Goal: Task Accomplishment & Management: Complete application form

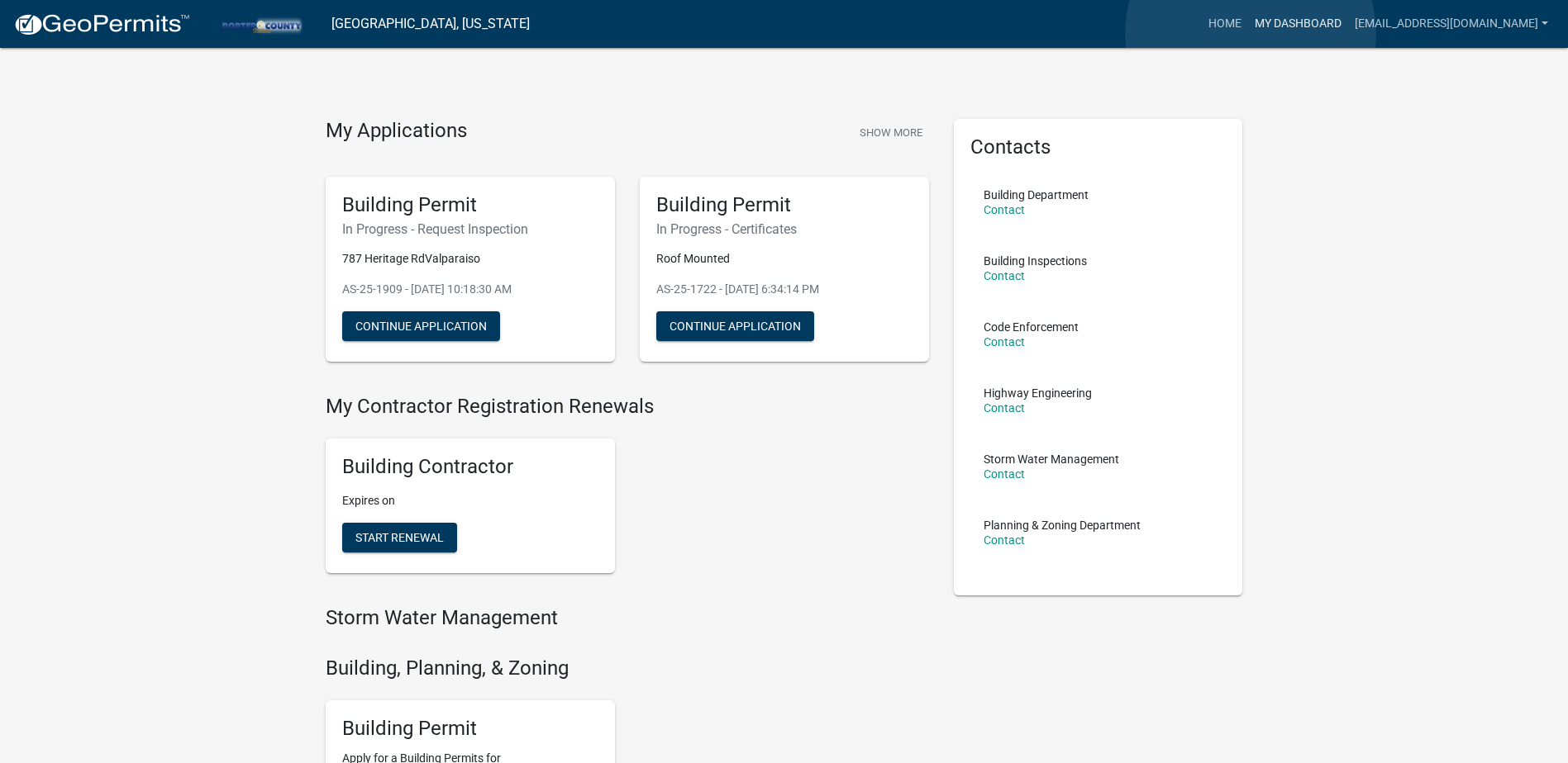
click at [1250, 33] on link "My Dashboard" at bounding box center [1298, 24] width 100 height 32
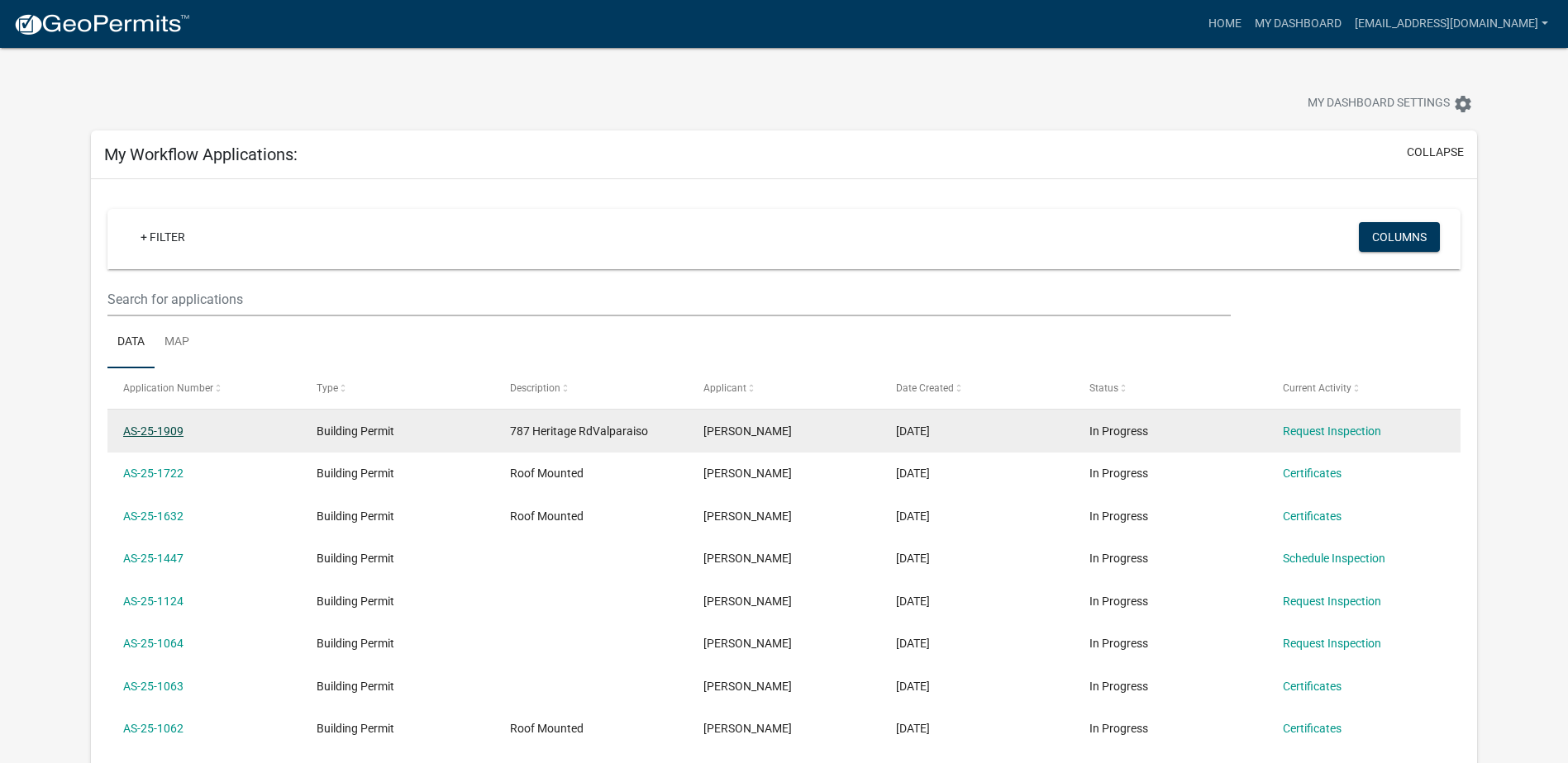
click at [171, 431] on link "AS-25-1909" at bounding box center [153, 432] width 60 height 14
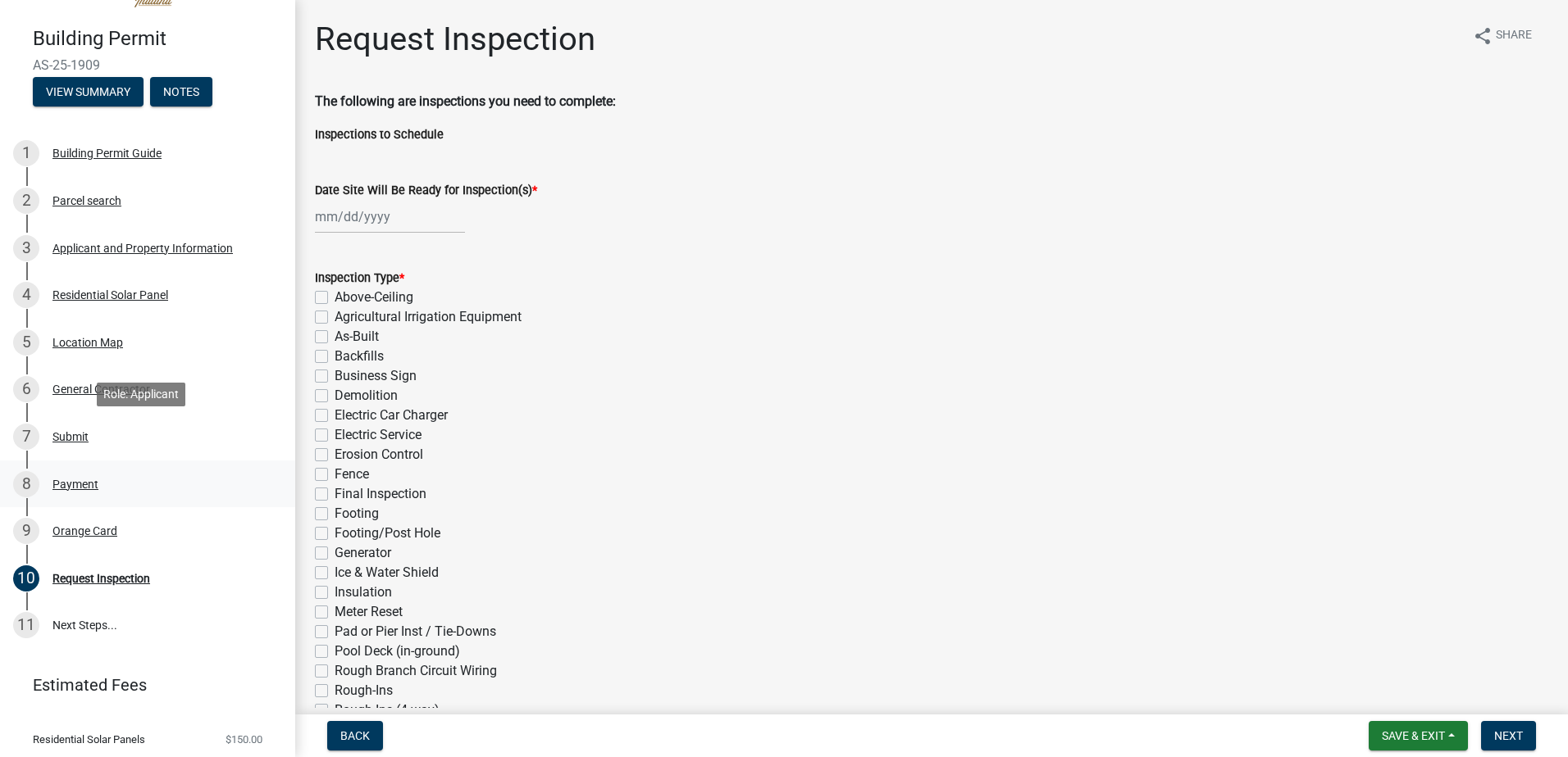
scroll to position [82, 0]
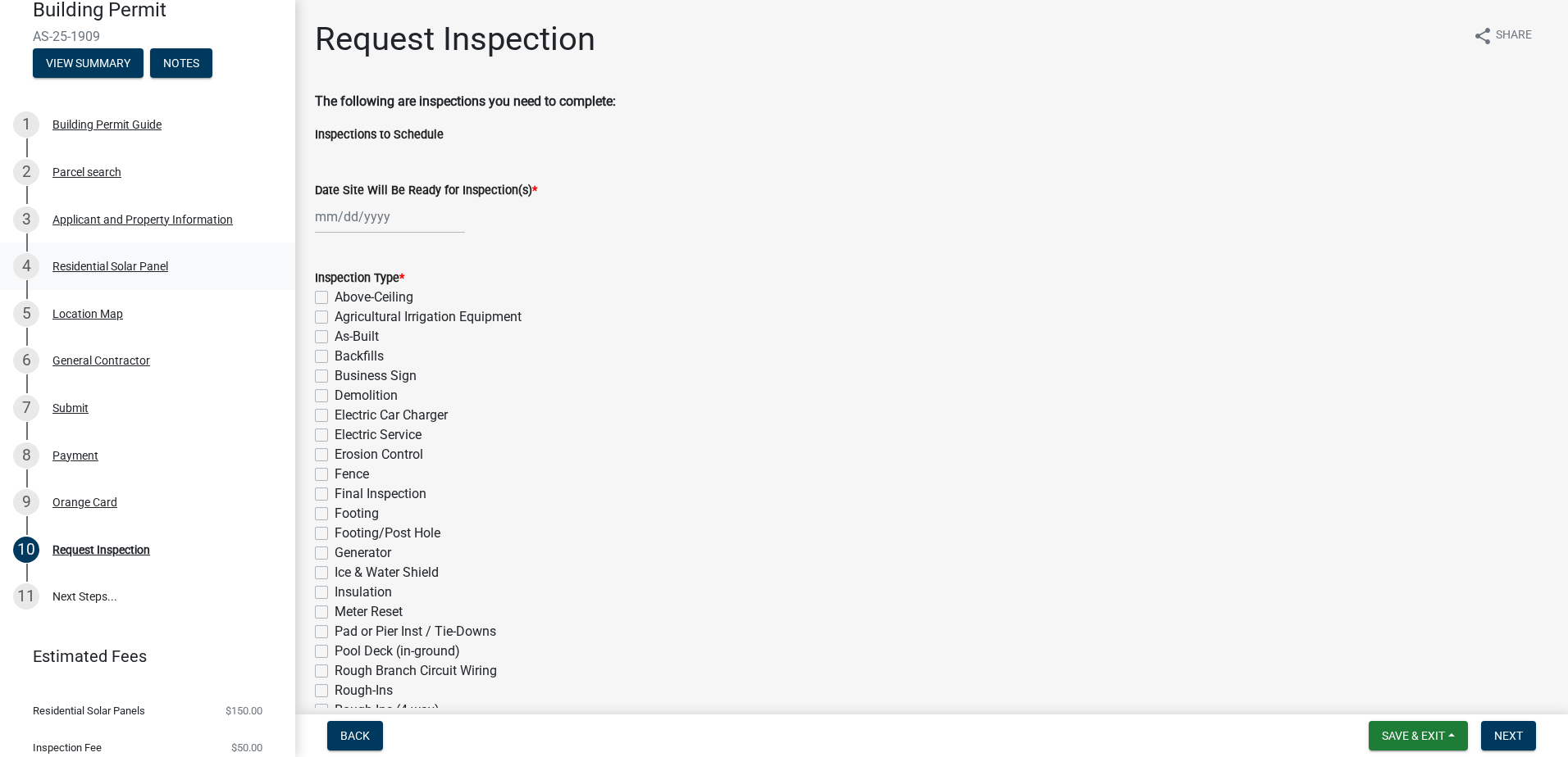
click at [104, 269] on div "Residential Solar Panel" at bounding box center [110, 266] width 116 height 11
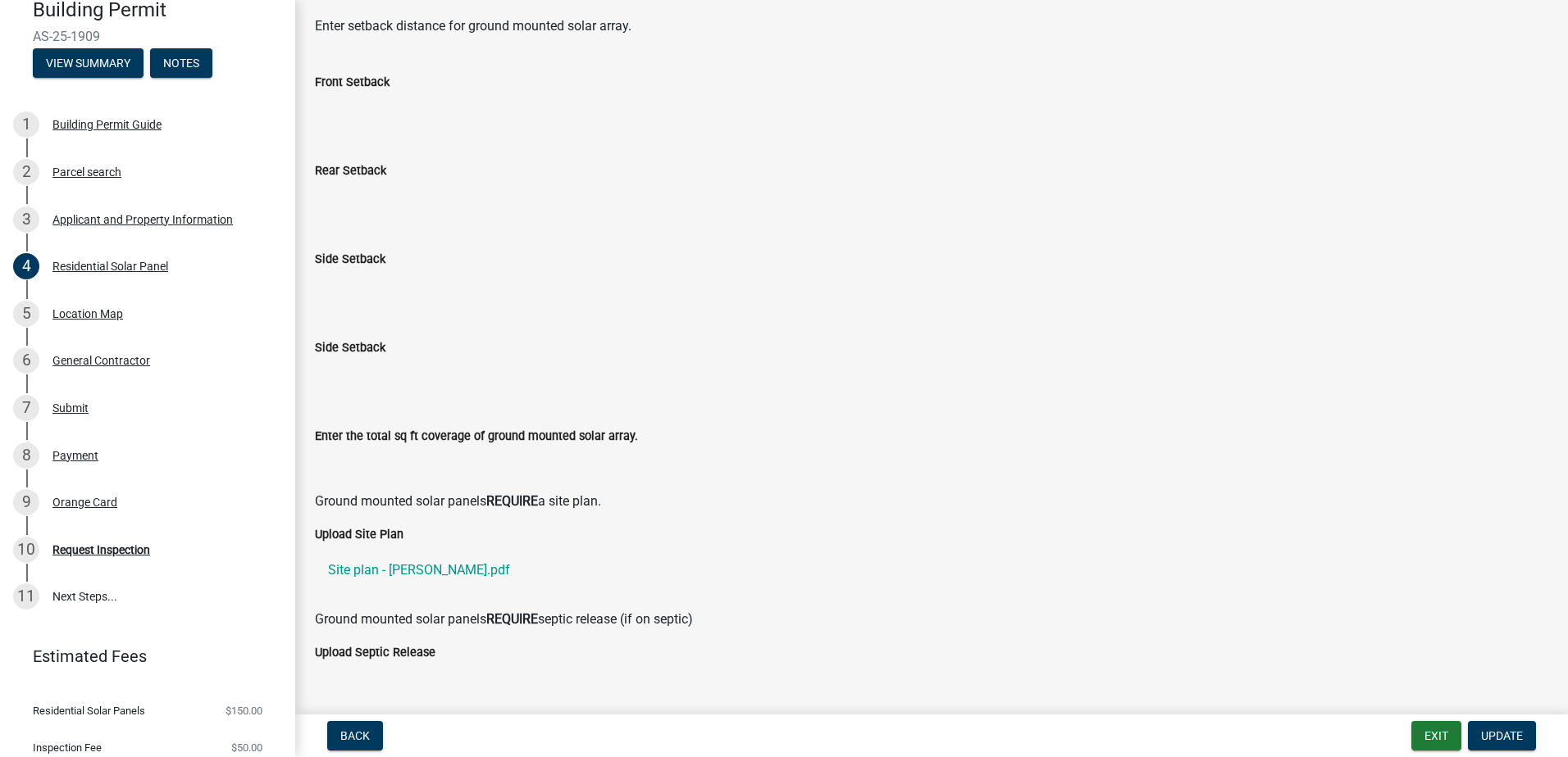
scroll to position [410, 0]
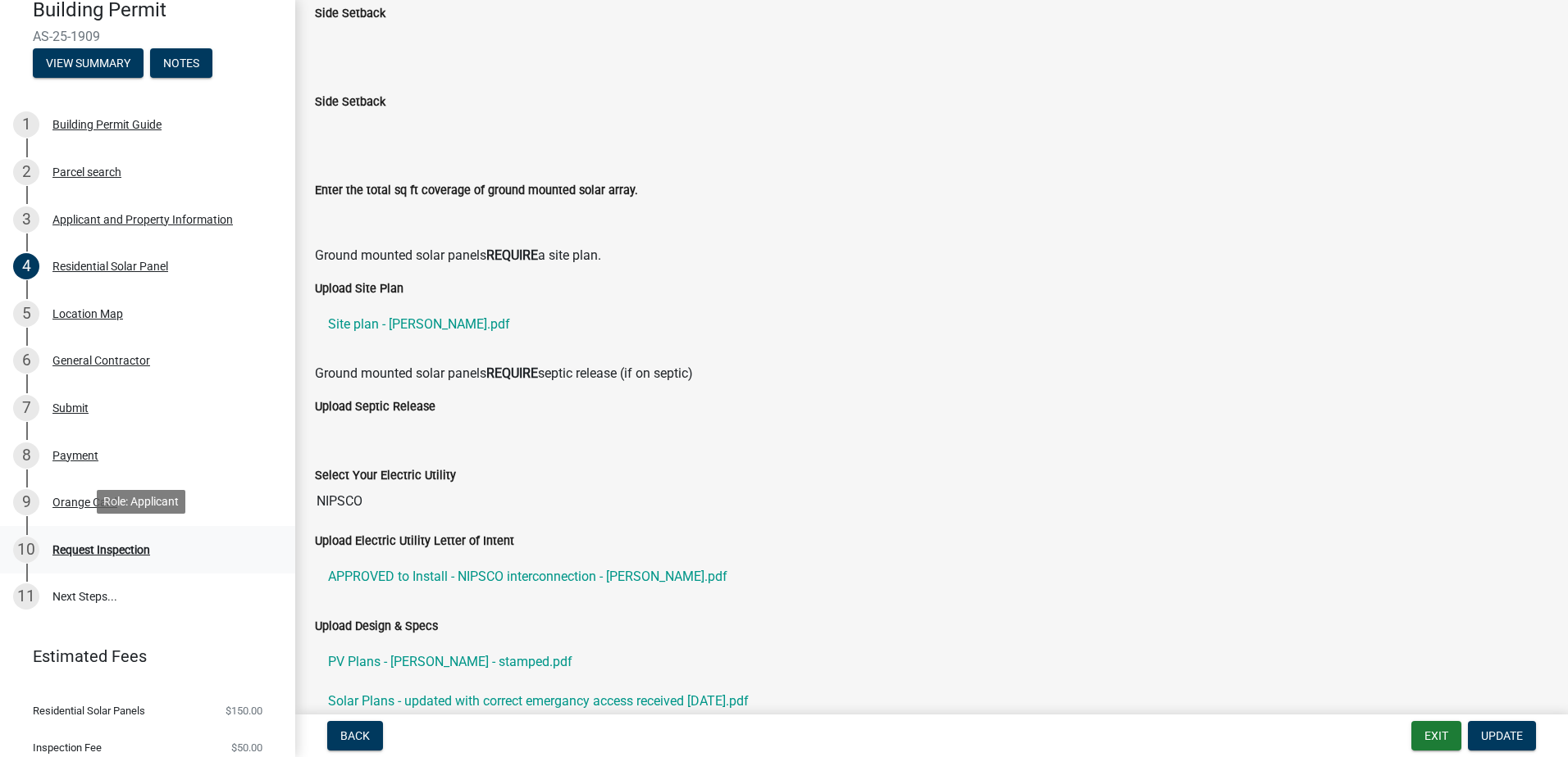
click at [105, 553] on div "Request Inspection" at bounding box center [102, 550] width 98 height 11
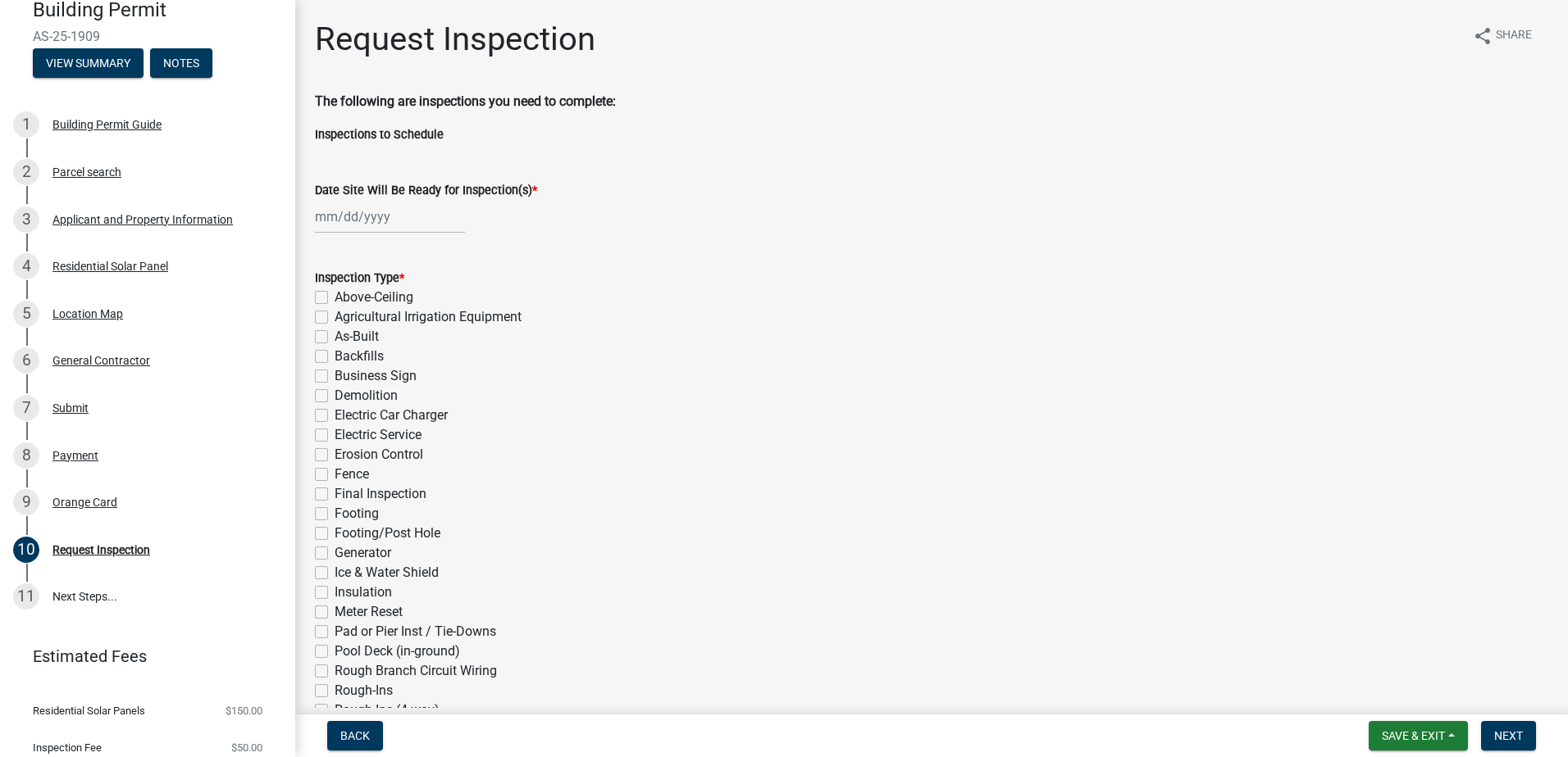
click at [357, 218] on div at bounding box center [390, 217] width 150 height 34
select select "10"
select select "2025"
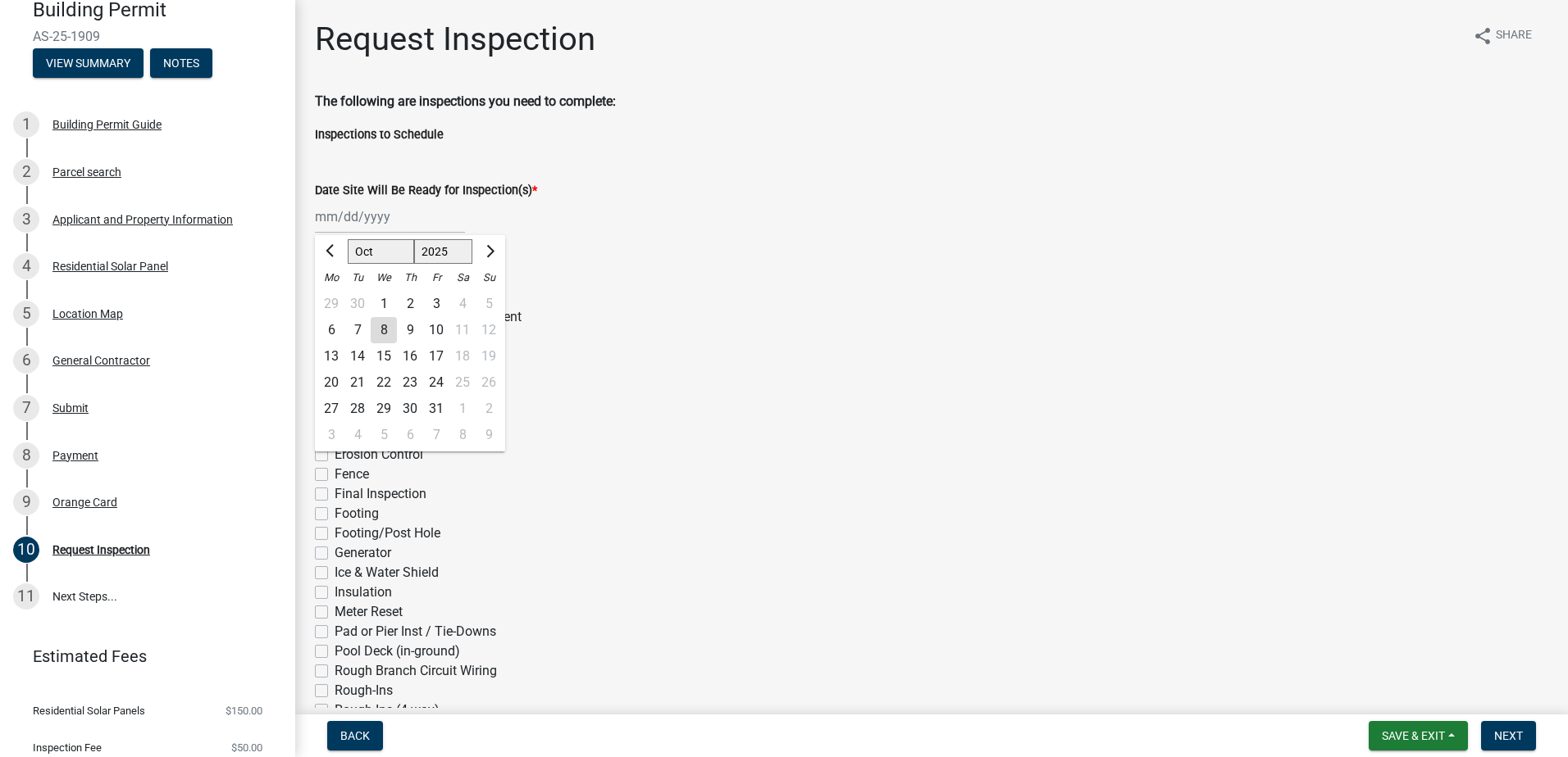
click at [357, 355] on div "14" at bounding box center [357, 356] width 26 height 26
type input "[DATE]"
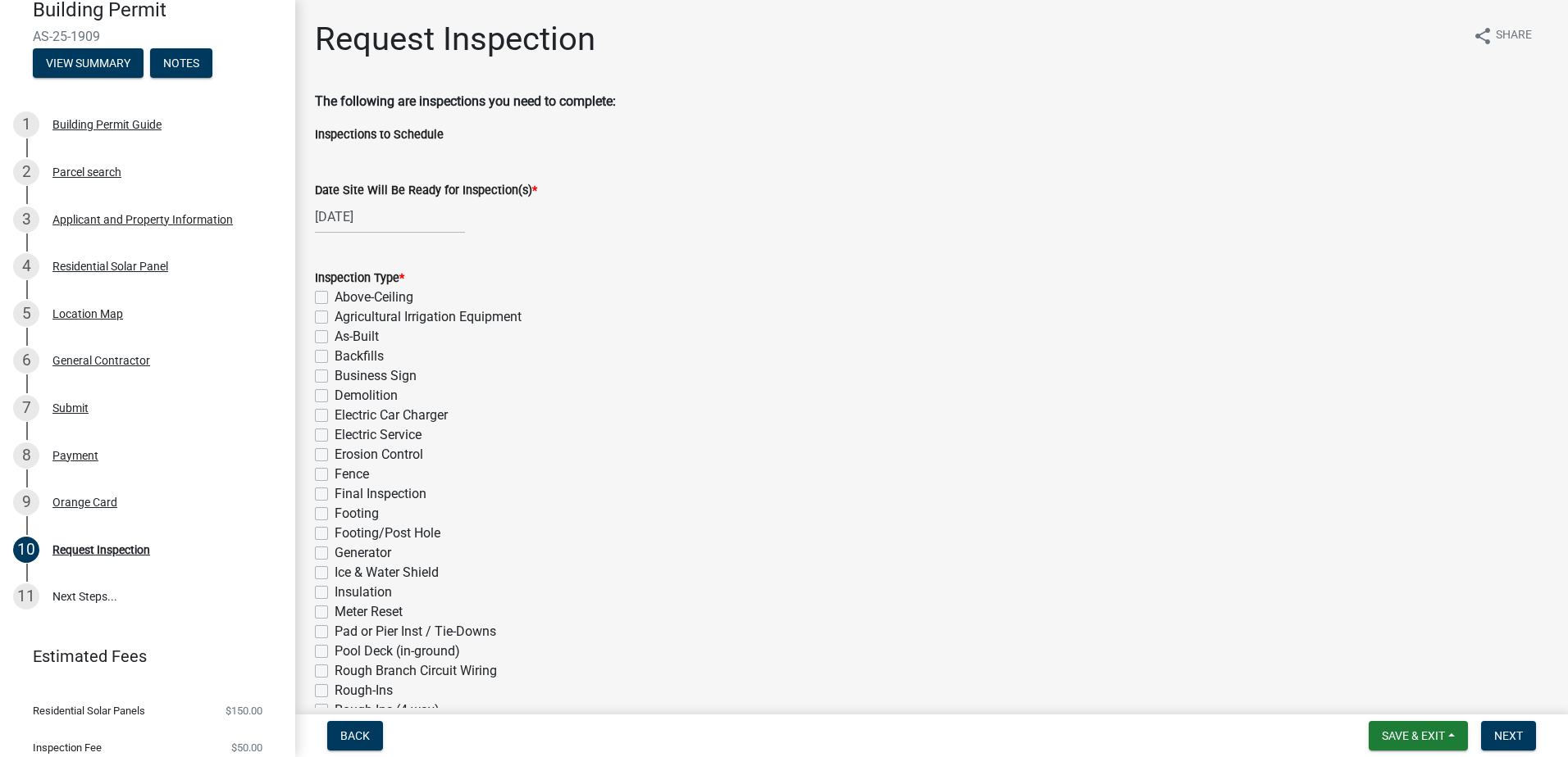
click at [360, 223] on div "[DATE]" at bounding box center [390, 217] width 150 height 34
select select "10"
select select "2025"
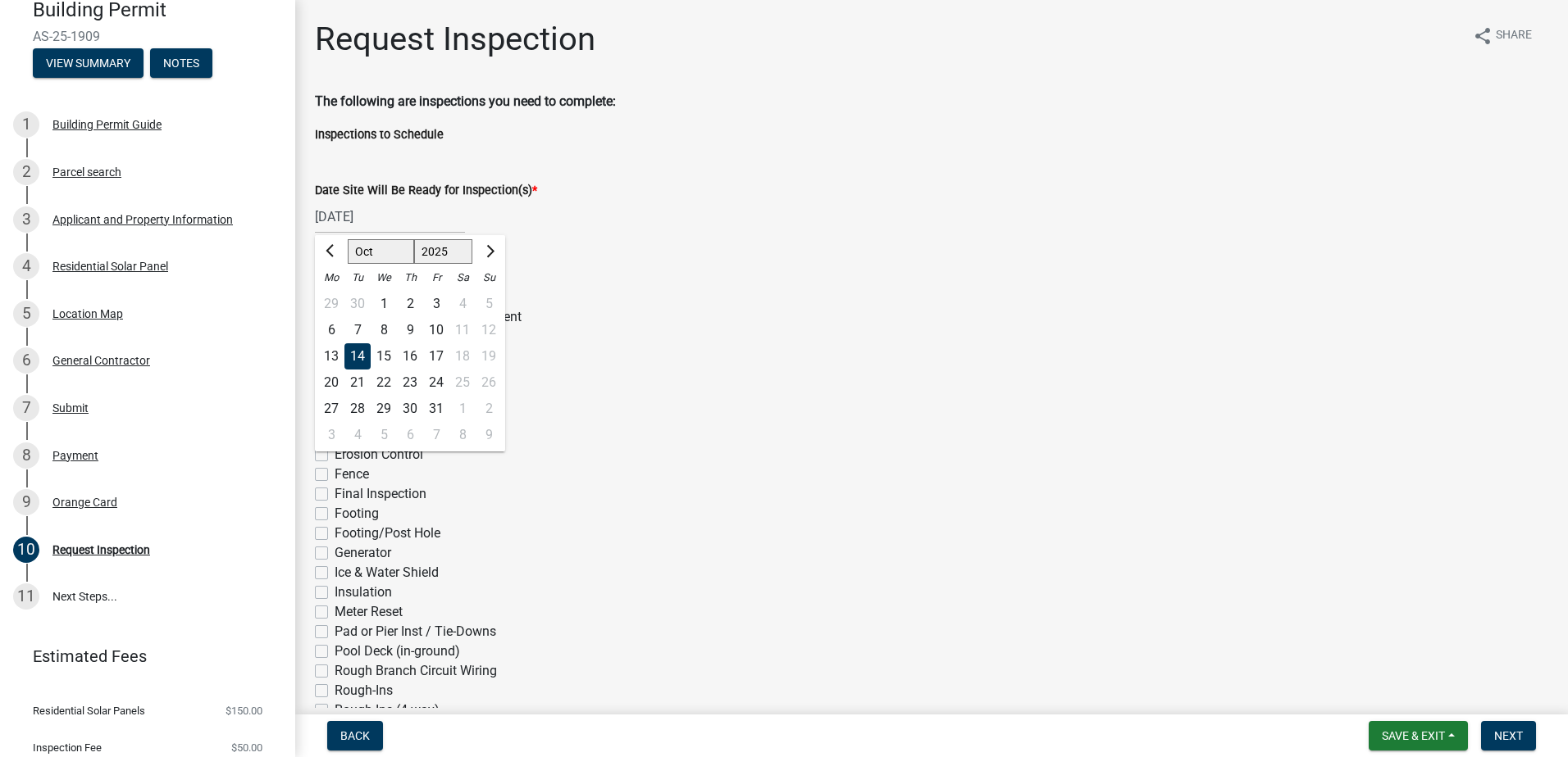
click at [332, 355] on div "13" at bounding box center [331, 356] width 26 height 26
type input "[DATE]"
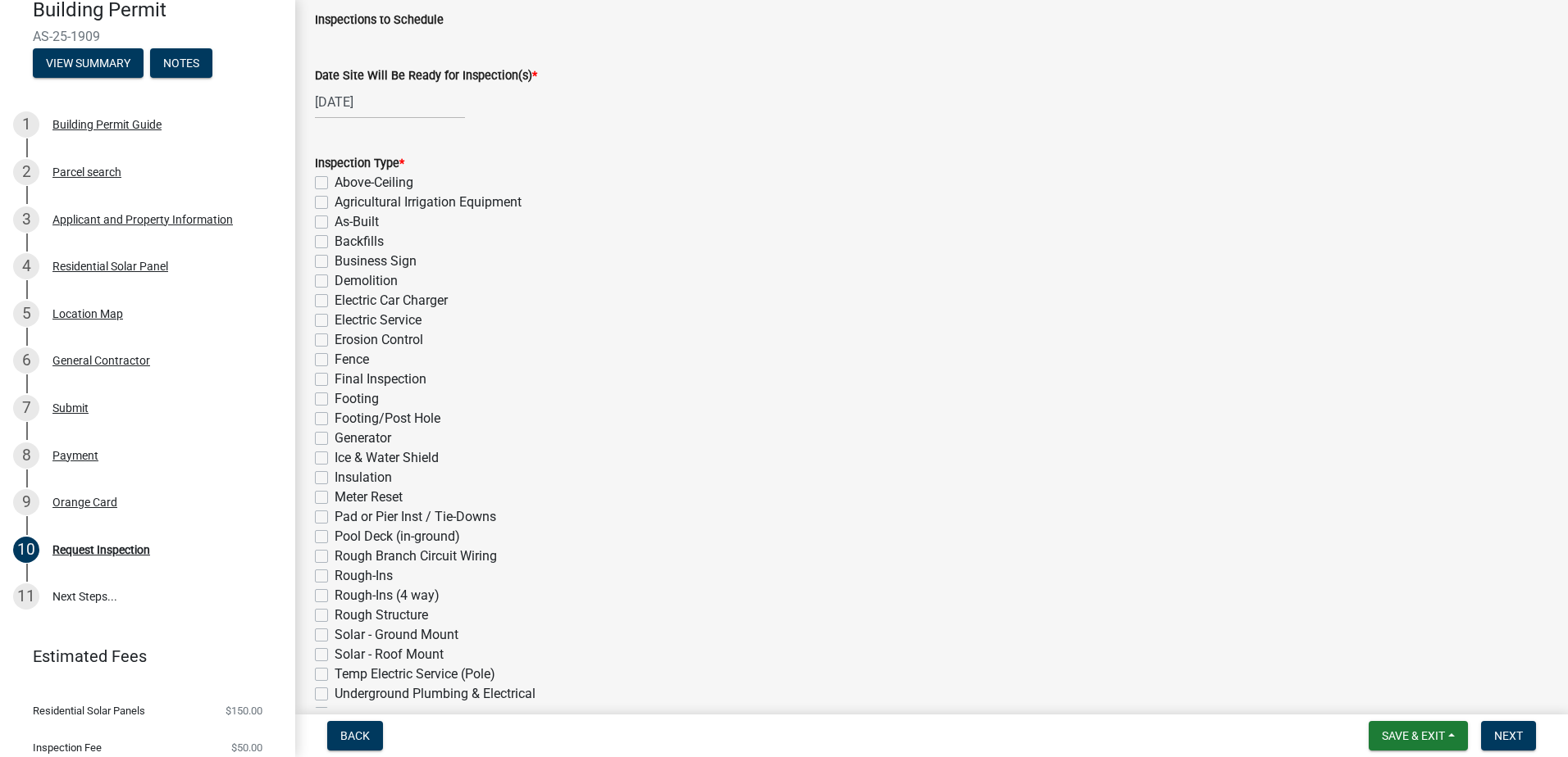
scroll to position [164, 0]
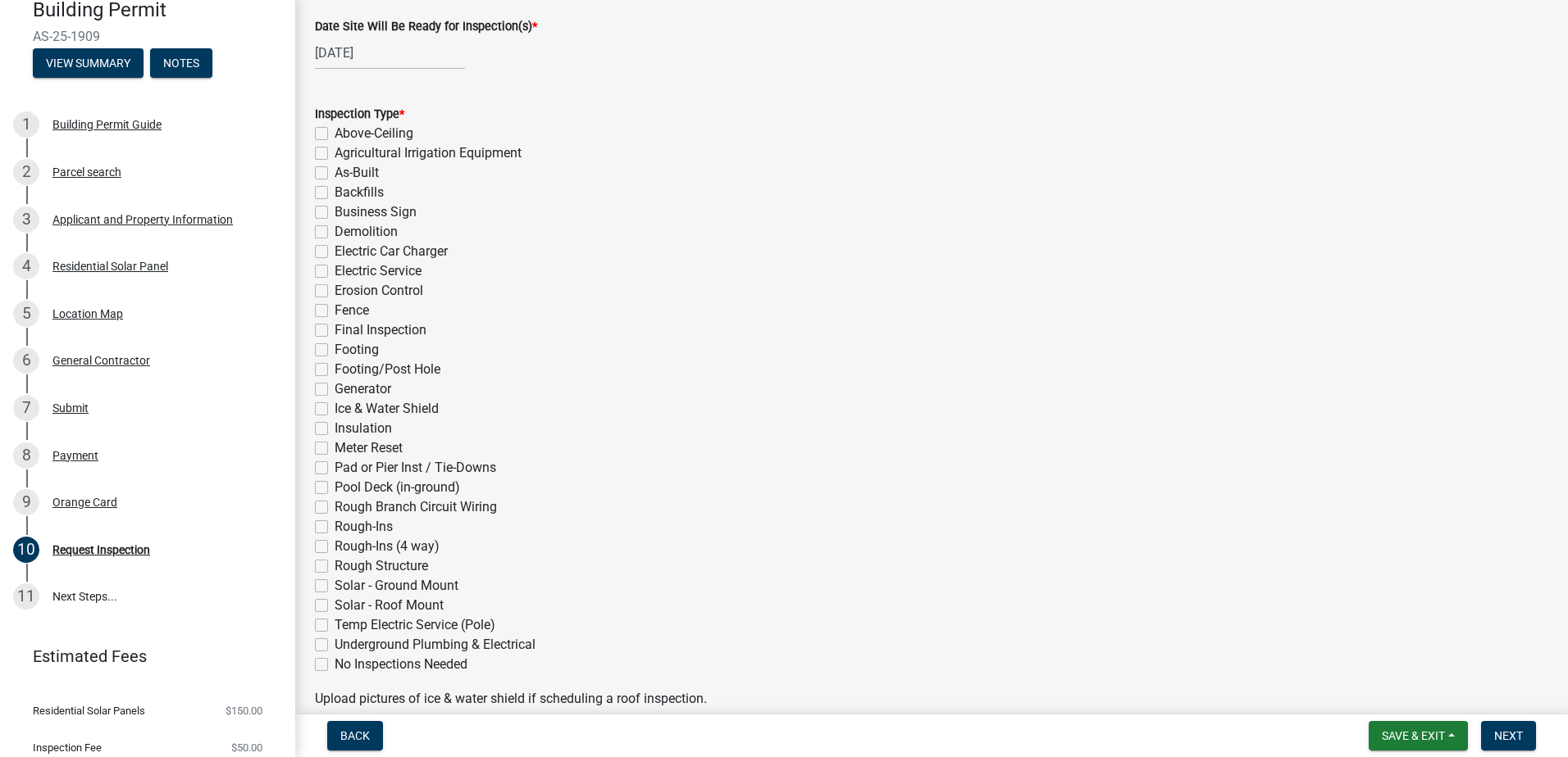
click at [334, 607] on label "Solar - Roof Mount" at bounding box center [389, 606] width 109 height 20
click at [334, 607] on input "Solar - Roof Mount" at bounding box center [339, 601] width 11 height 11
checkbox input "true"
checkbox input "false"
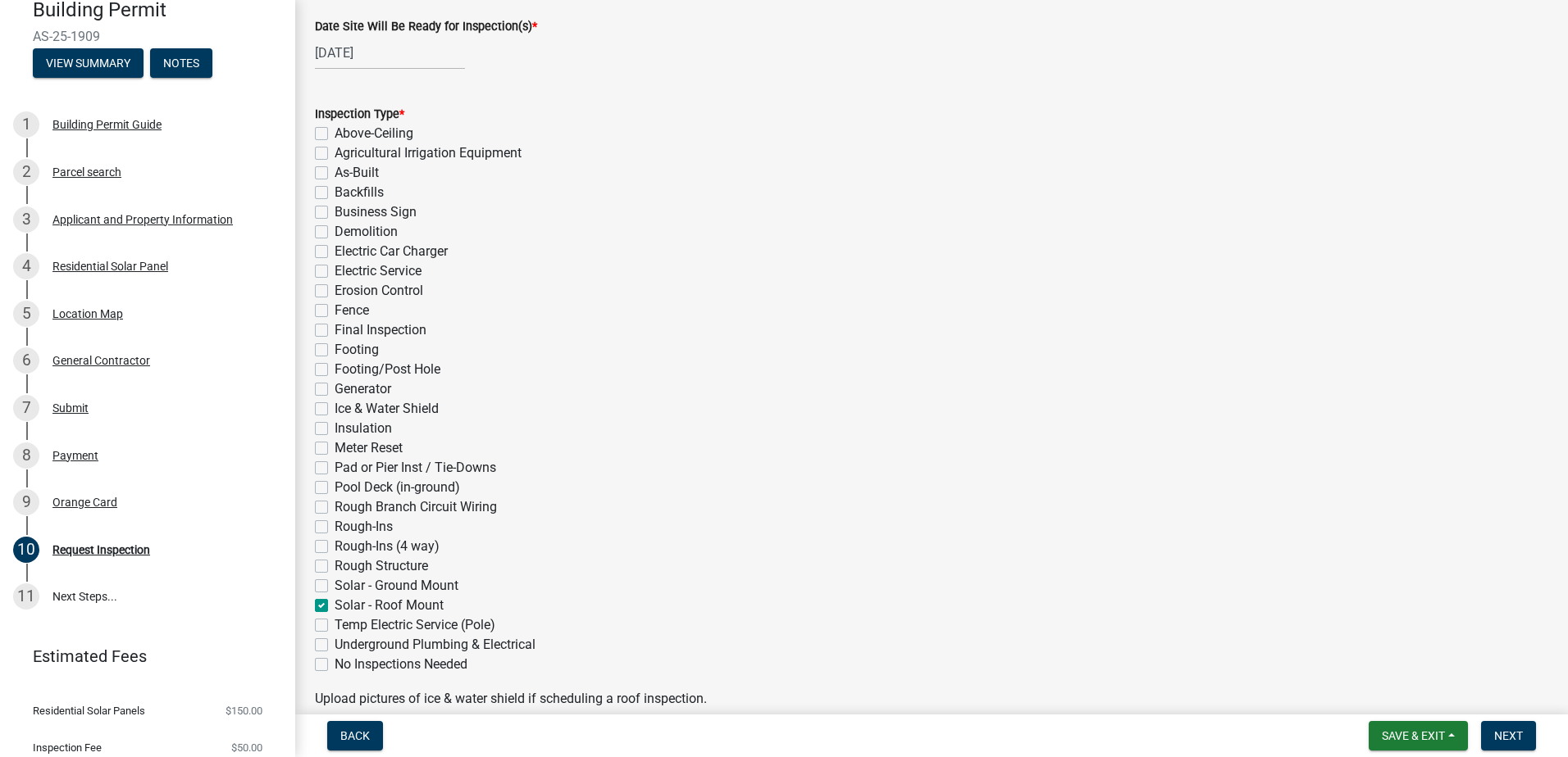
checkbox input "false"
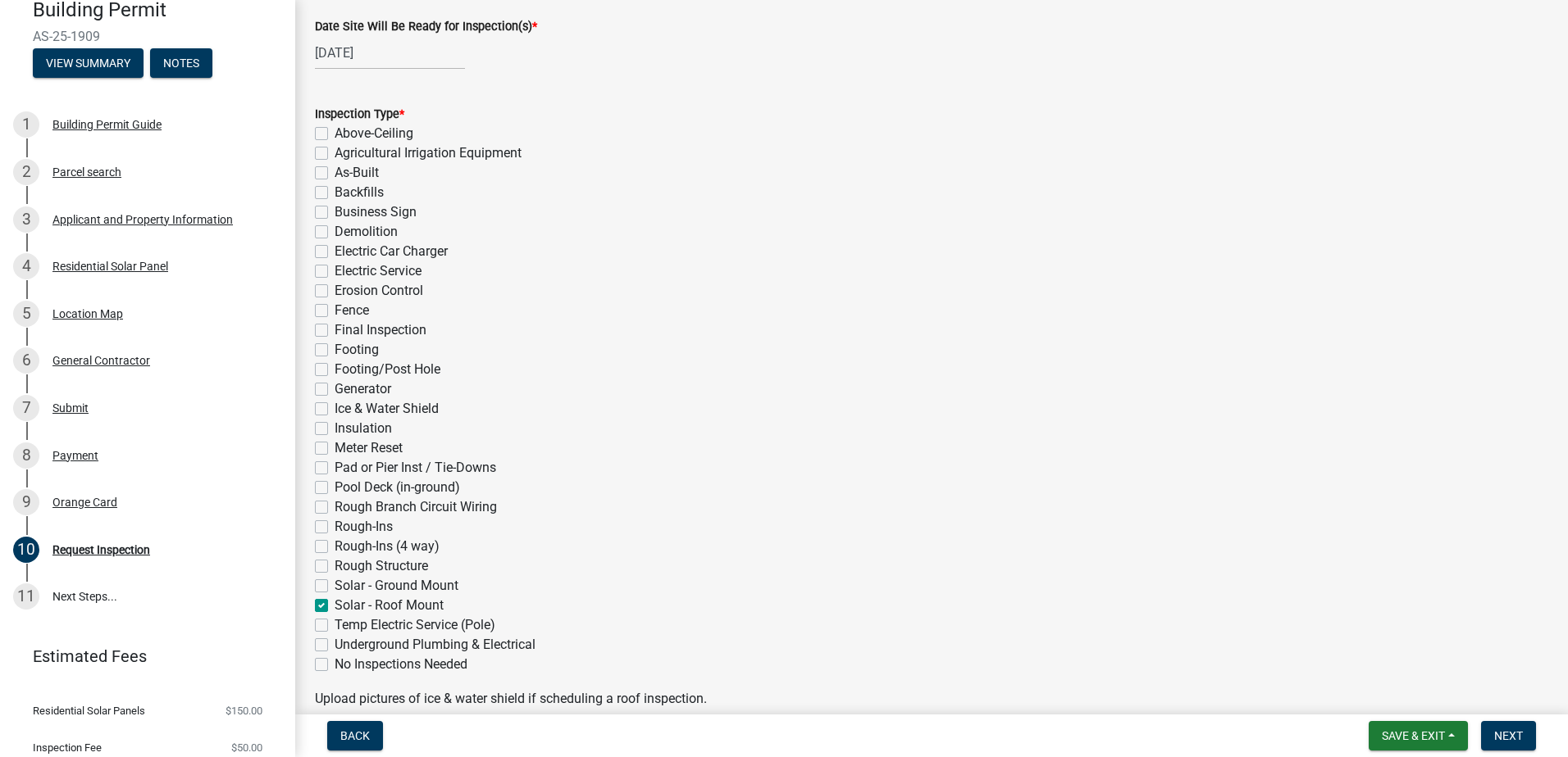
checkbox input "false"
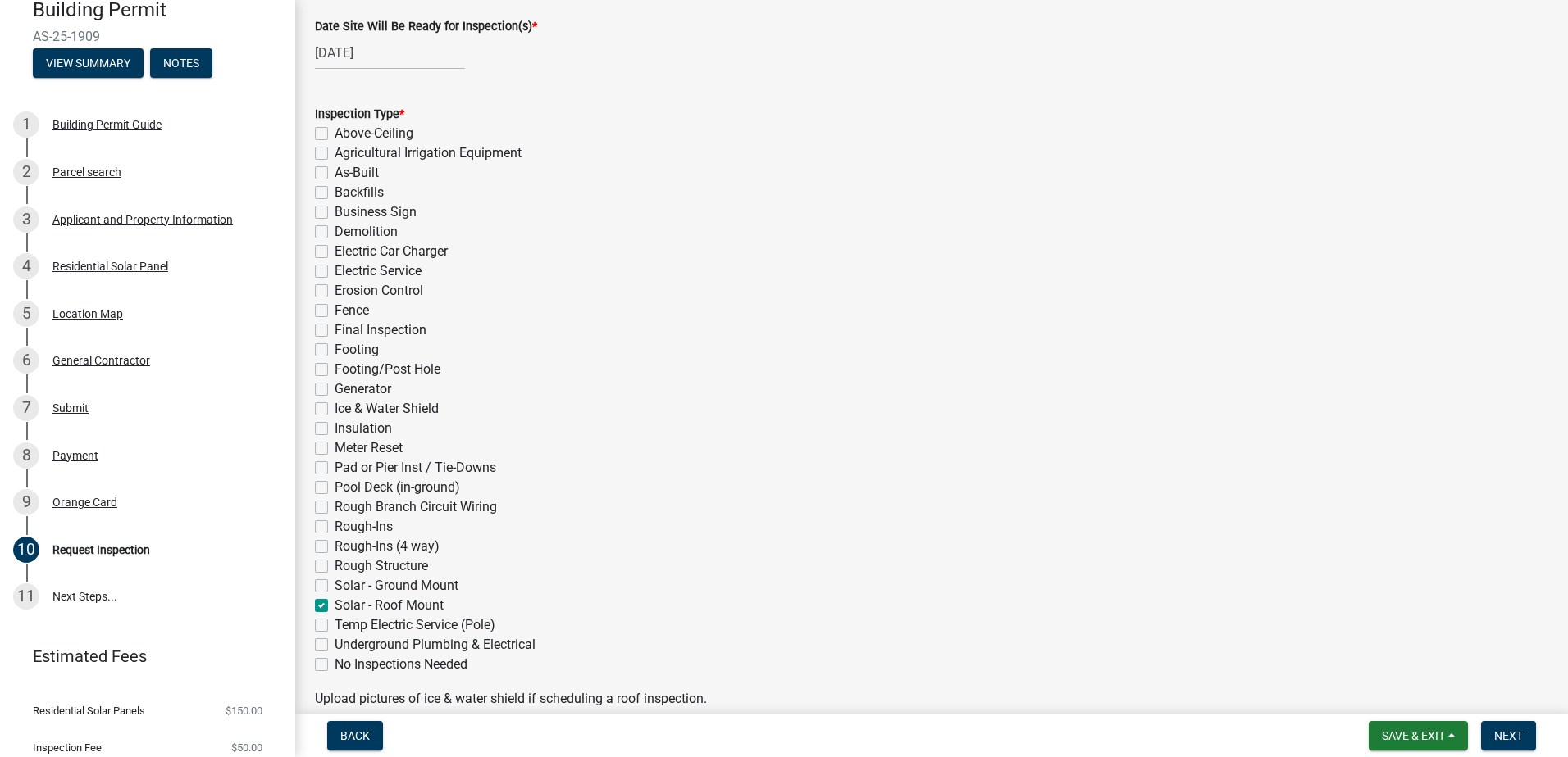
checkbox input "false"
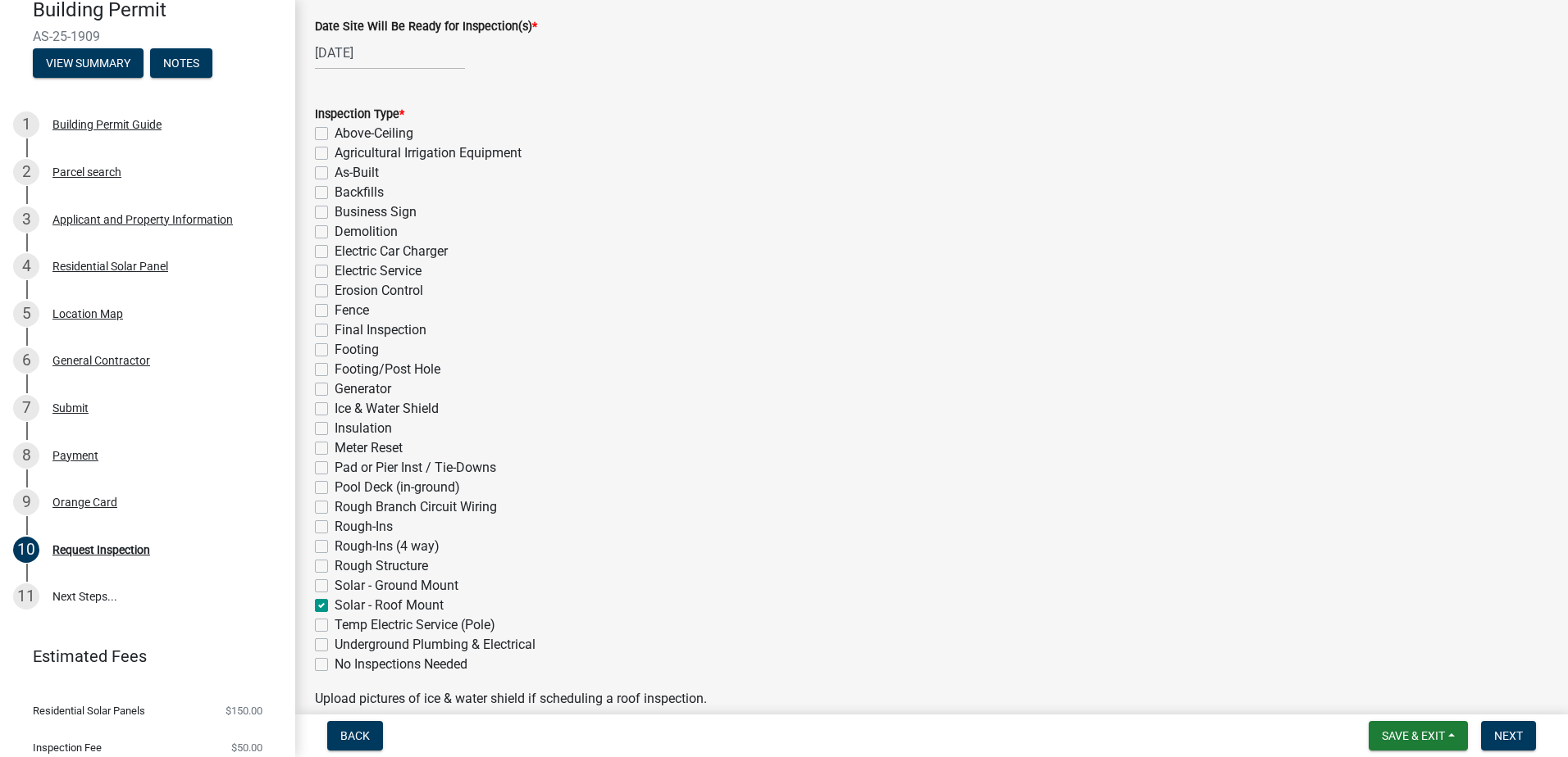
checkbox input "false"
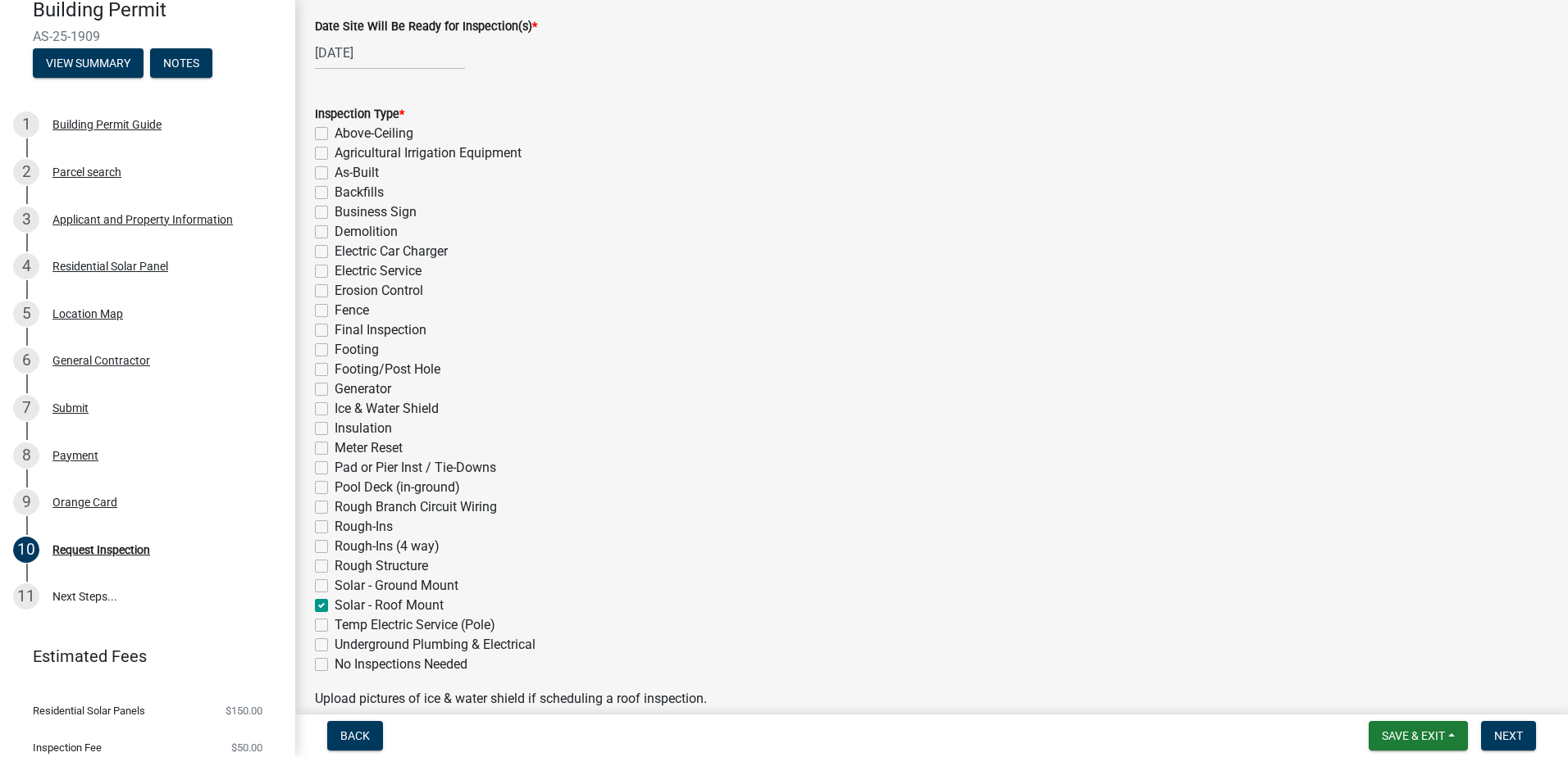
checkbox input "false"
checkbox input "true"
checkbox input "false"
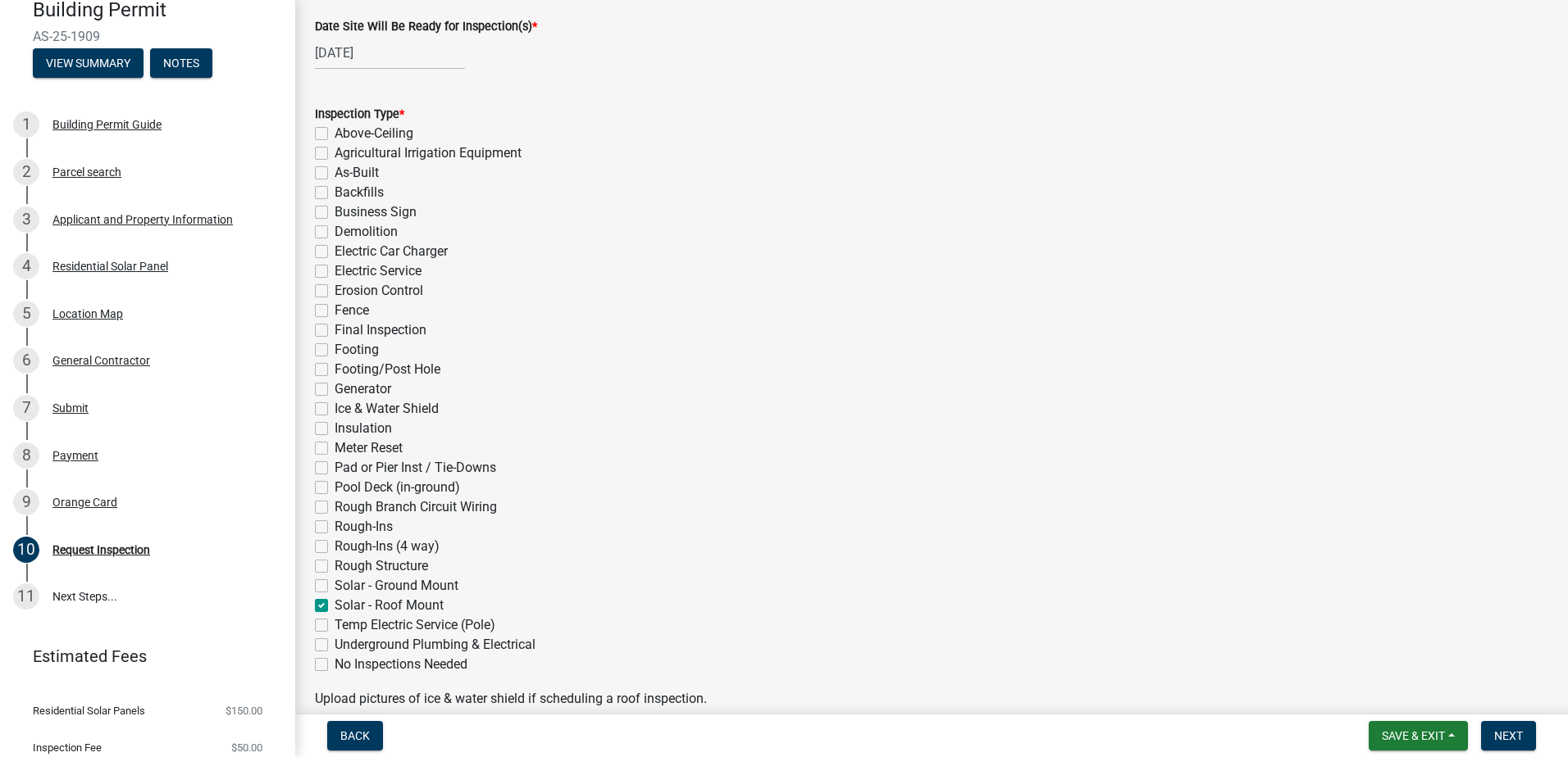
checkbox input "false"
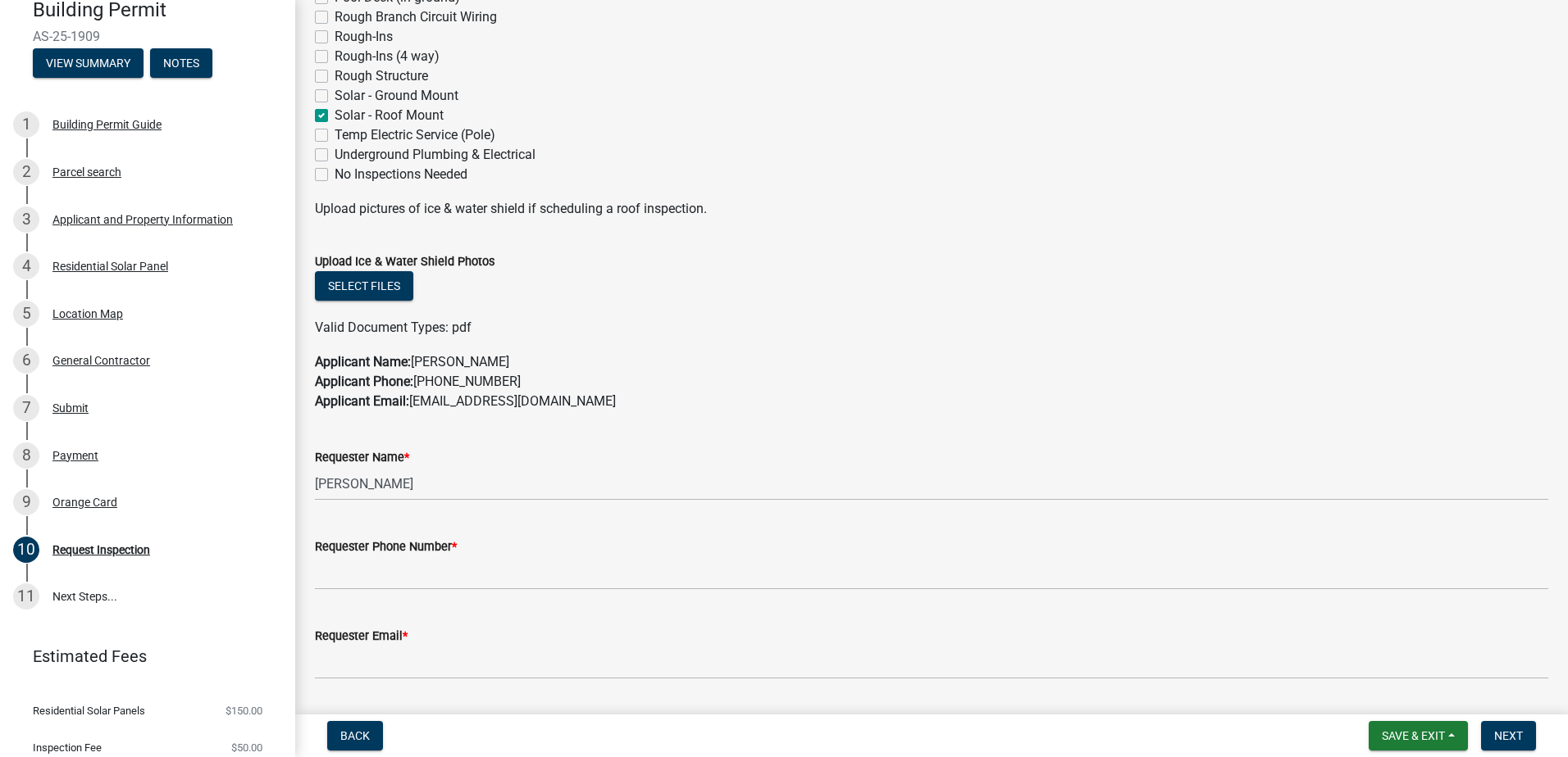
scroll to position [655, 0]
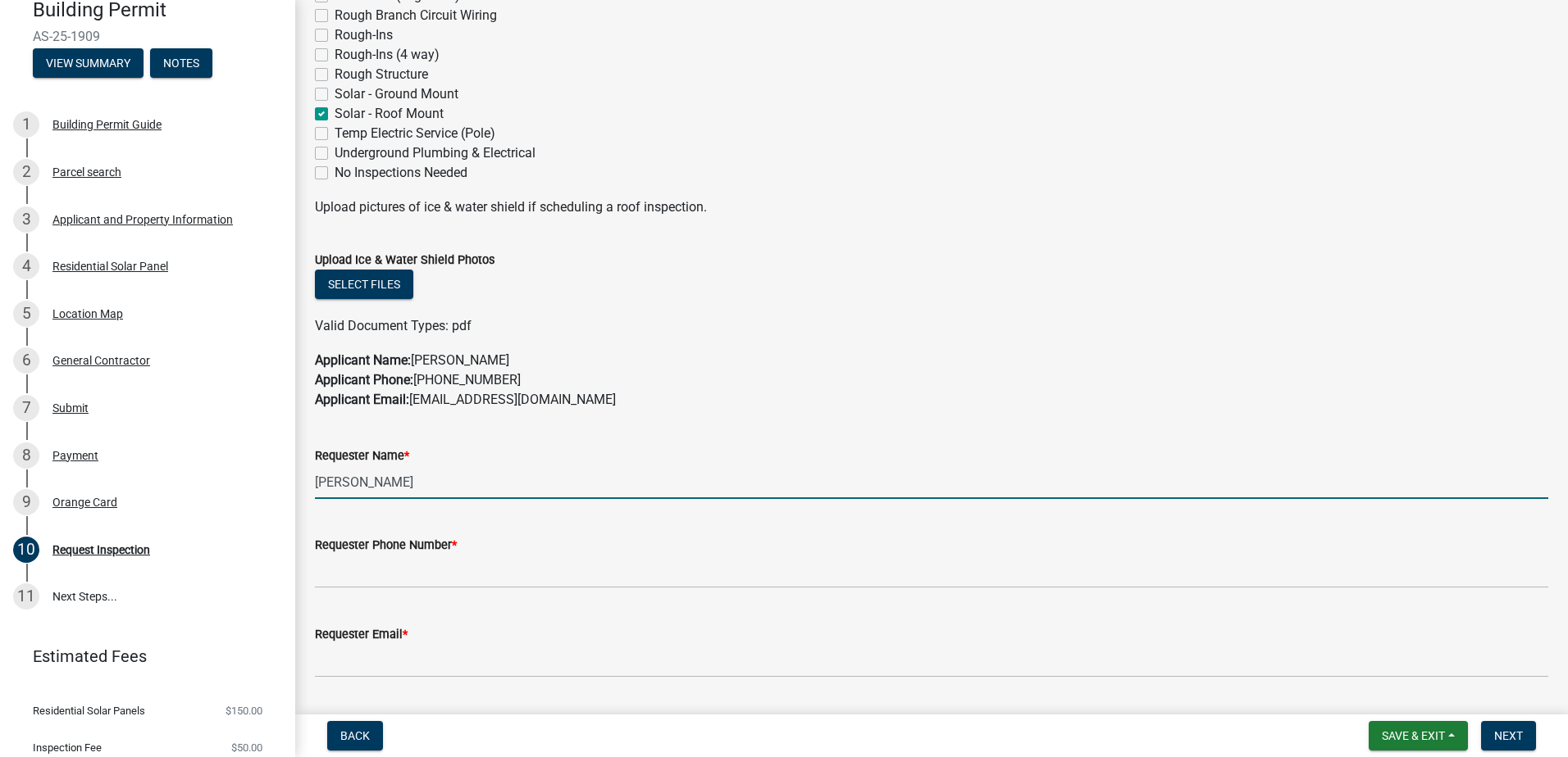
click at [378, 471] on input "[PERSON_NAME]" at bounding box center [932, 482] width 1234 height 34
drag, startPoint x: 424, startPoint y: 488, endPoint x: 287, endPoint y: 447, distance: 143.0
click at [275, 476] on div "Building Permit AS-25-1909 View Summary Notes 1 Building Permit Guide 2 Parcel …" at bounding box center [784, 378] width 1568 height 757
type input "[PERSON_NAME]"
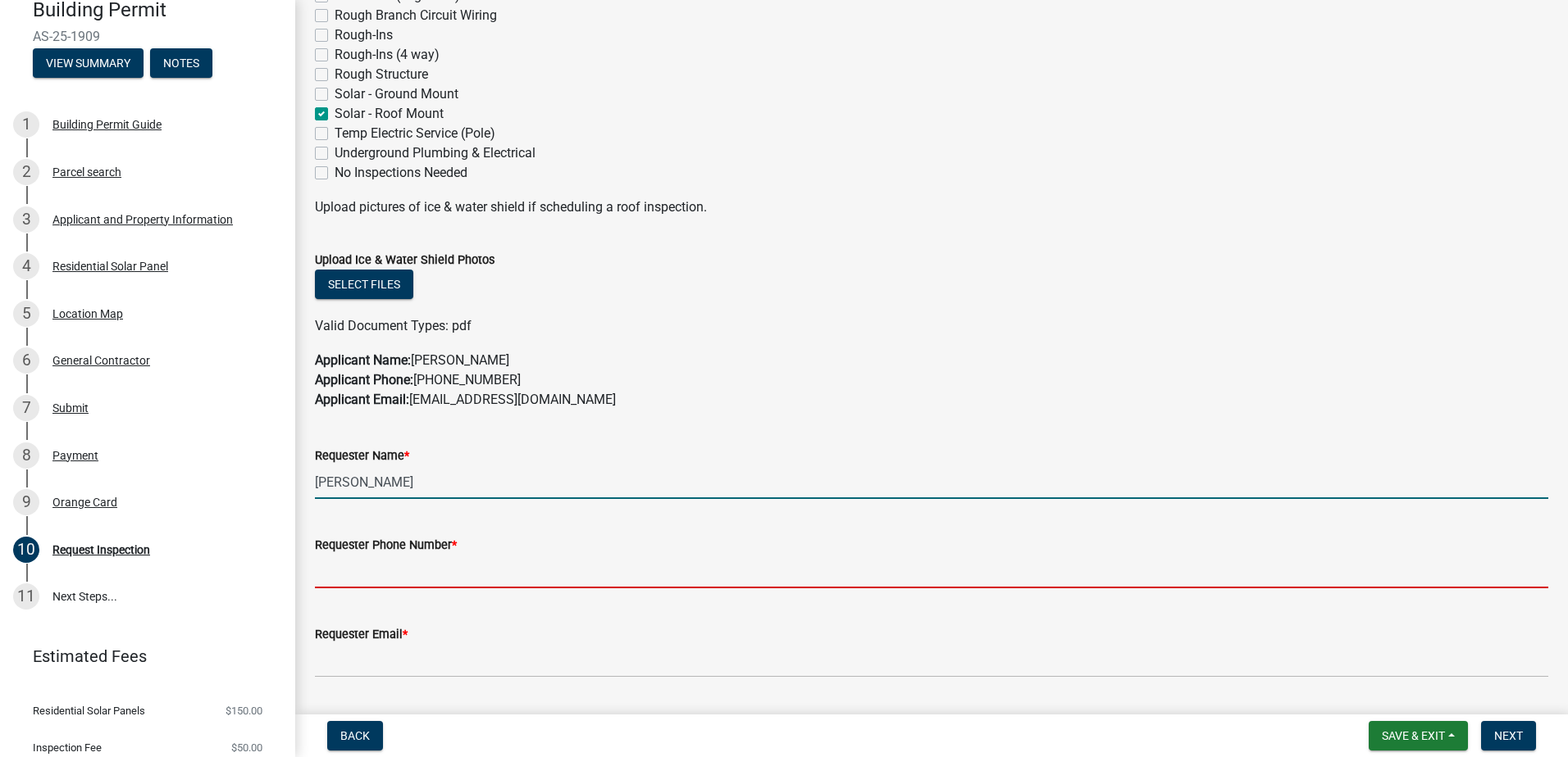
type input "[PHONE_NUMBER]"
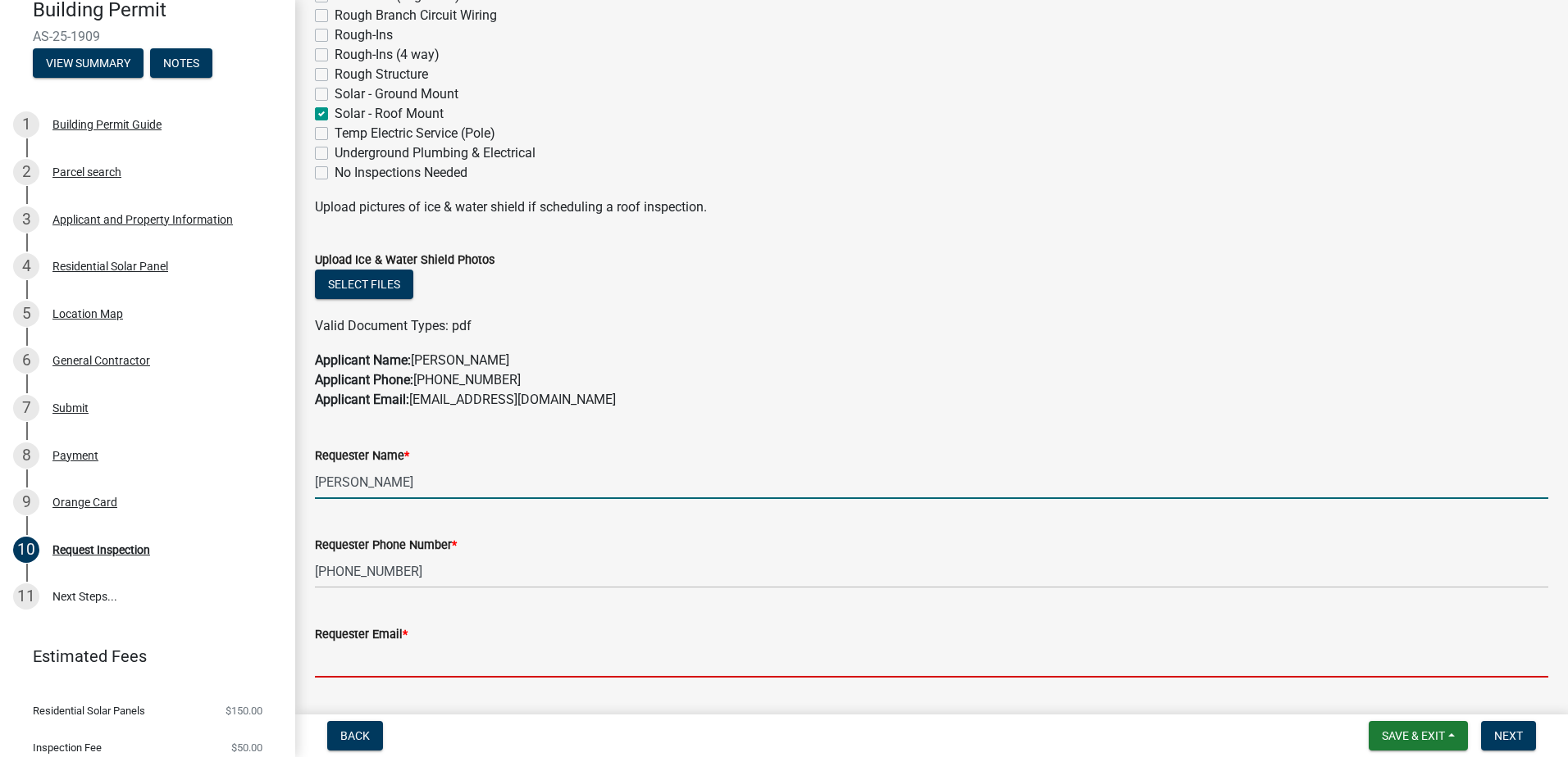
type input "[EMAIL_ADDRESS][DOMAIN_NAME]"
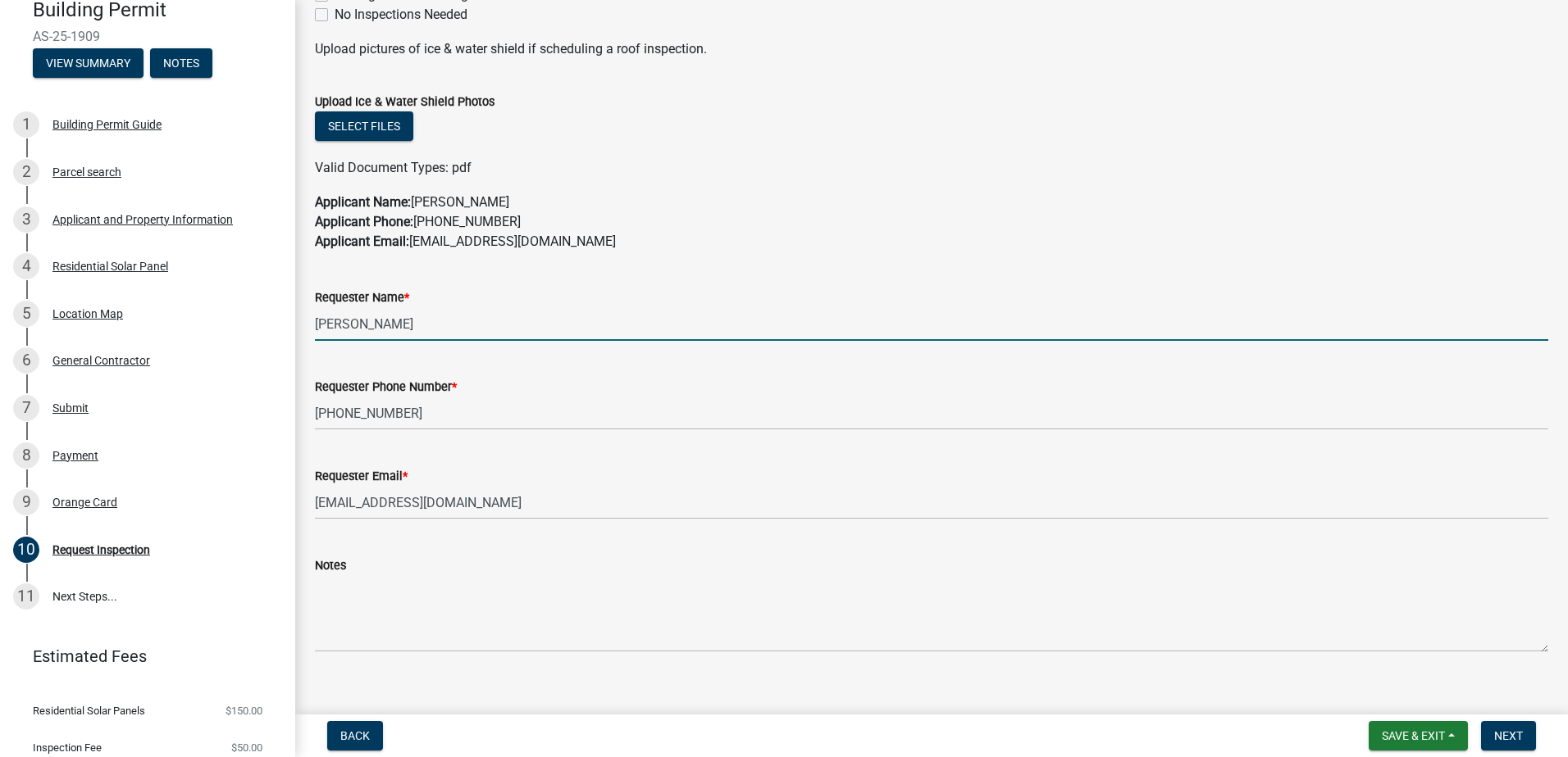
scroll to position [819, 0]
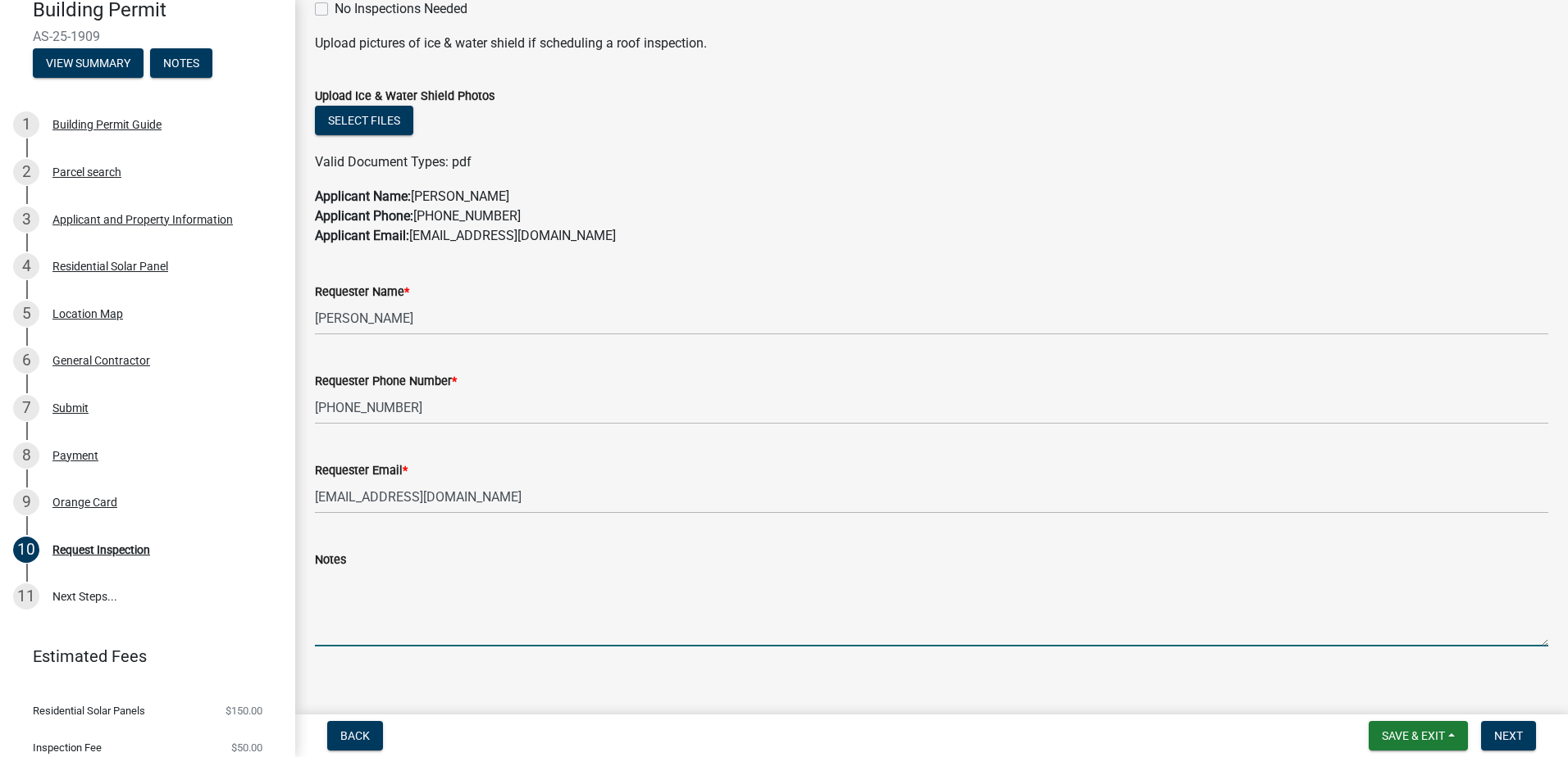
click at [357, 605] on textarea "Notes" at bounding box center [932, 608] width 1234 height 77
click at [346, 582] on textarea "Need clearance on [DATE] 2pm" at bounding box center [932, 608] width 1234 height 77
click at [404, 582] on textarea "Need clearance on [DATE] 2pm" at bounding box center [932, 608] width 1234 height 77
click at [526, 587] on textarea "Need clearance on [DATE] 2pm" at bounding box center [932, 608] width 1234 height 77
click at [316, 590] on textarea "Need clearance on [DATE] 2pm -" at bounding box center [932, 608] width 1234 height 77
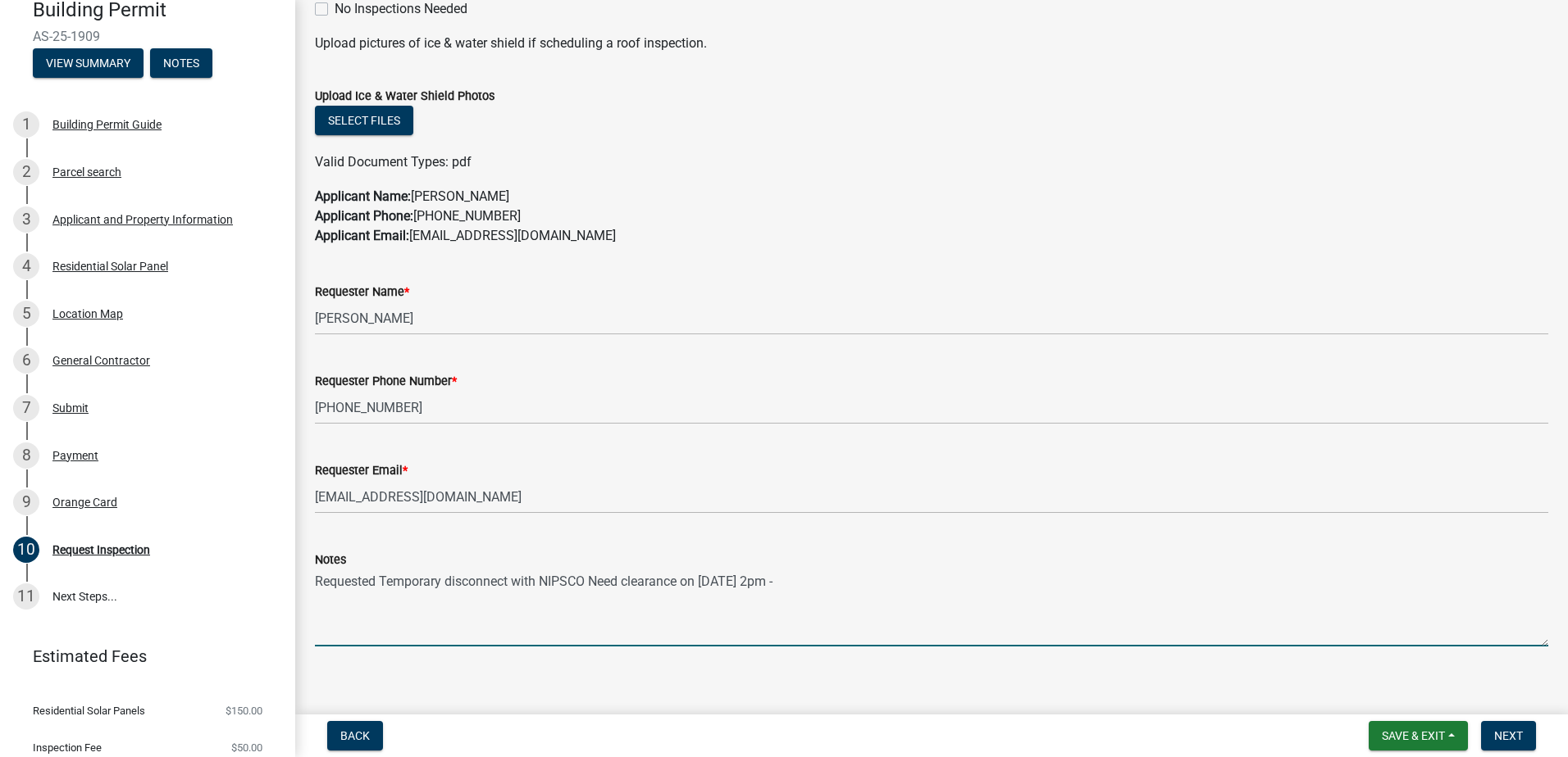
click at [803, 582] on textarea "Requested Temporary disconnect with NIPSCO Need clearance on [DATE] 2pm -" at bounding box center [932, 608] width 1234 height 77
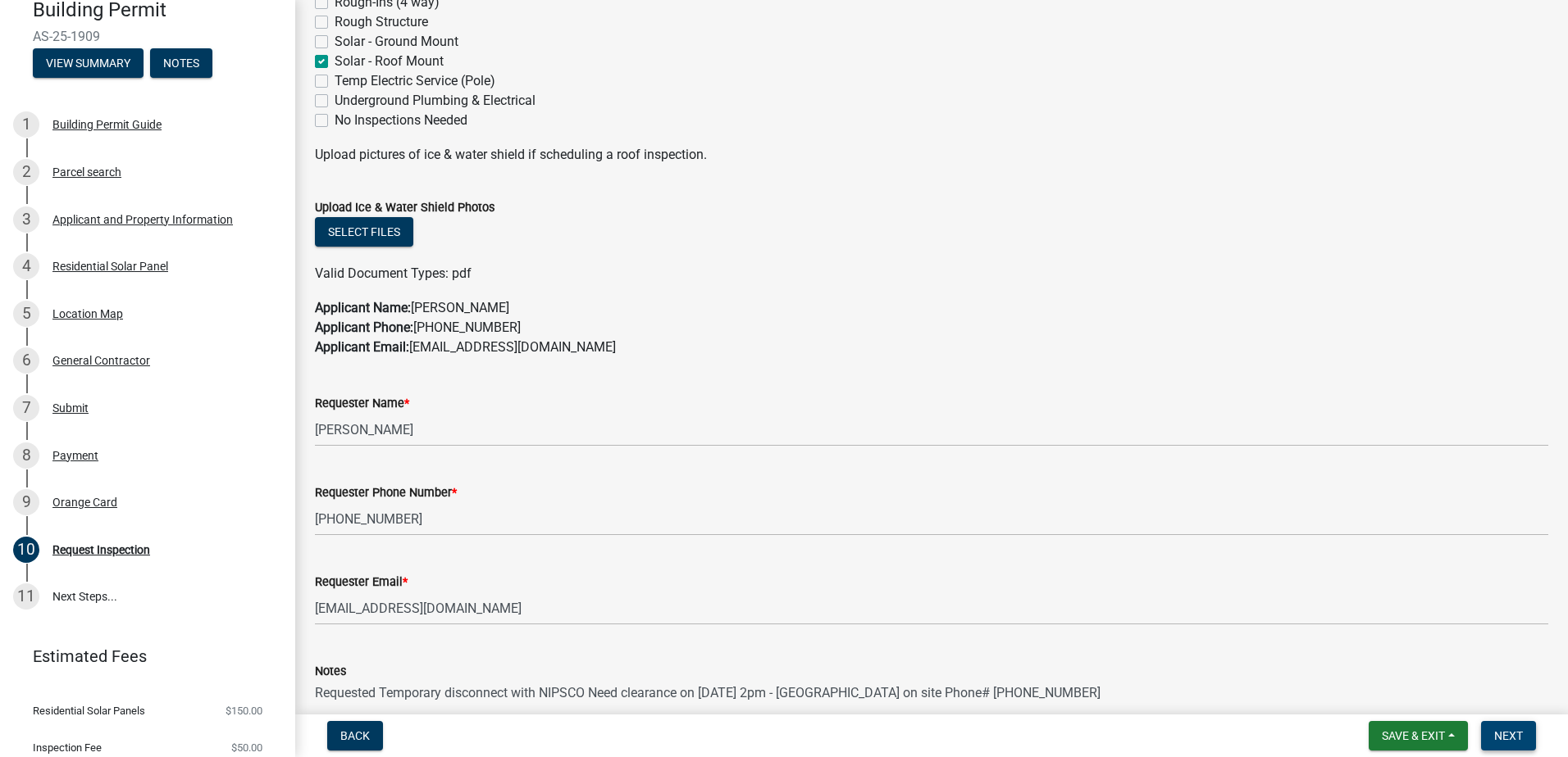
scroll to position [738, 0]
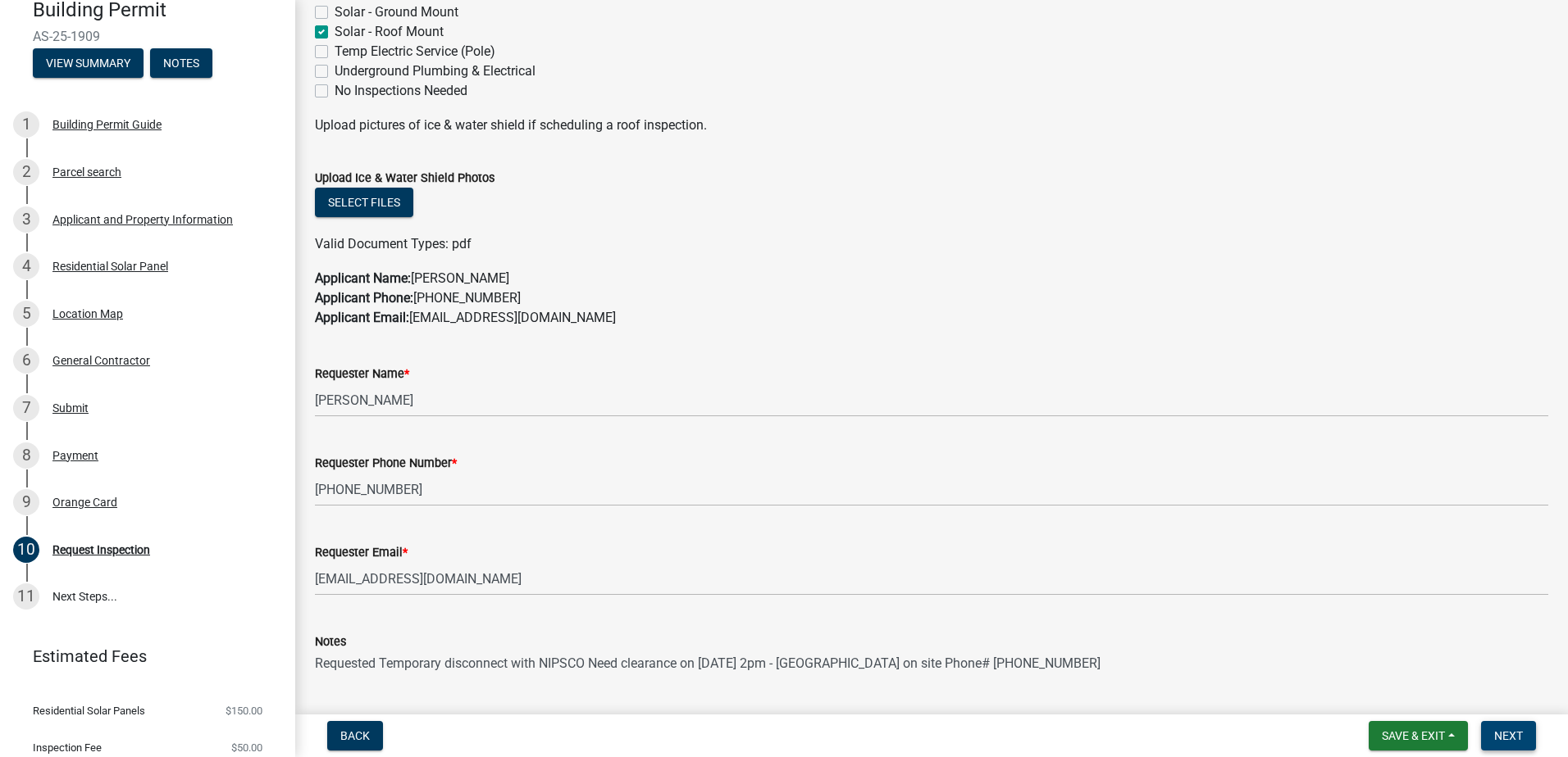
type textarea "Requested Temporary disconnect with NIPSCO Need clearance on [DATE] 2pm - [GEOG…"
click at [1521, 741] on span "Next" at bounding box center [1509, 736] width 29 height 13
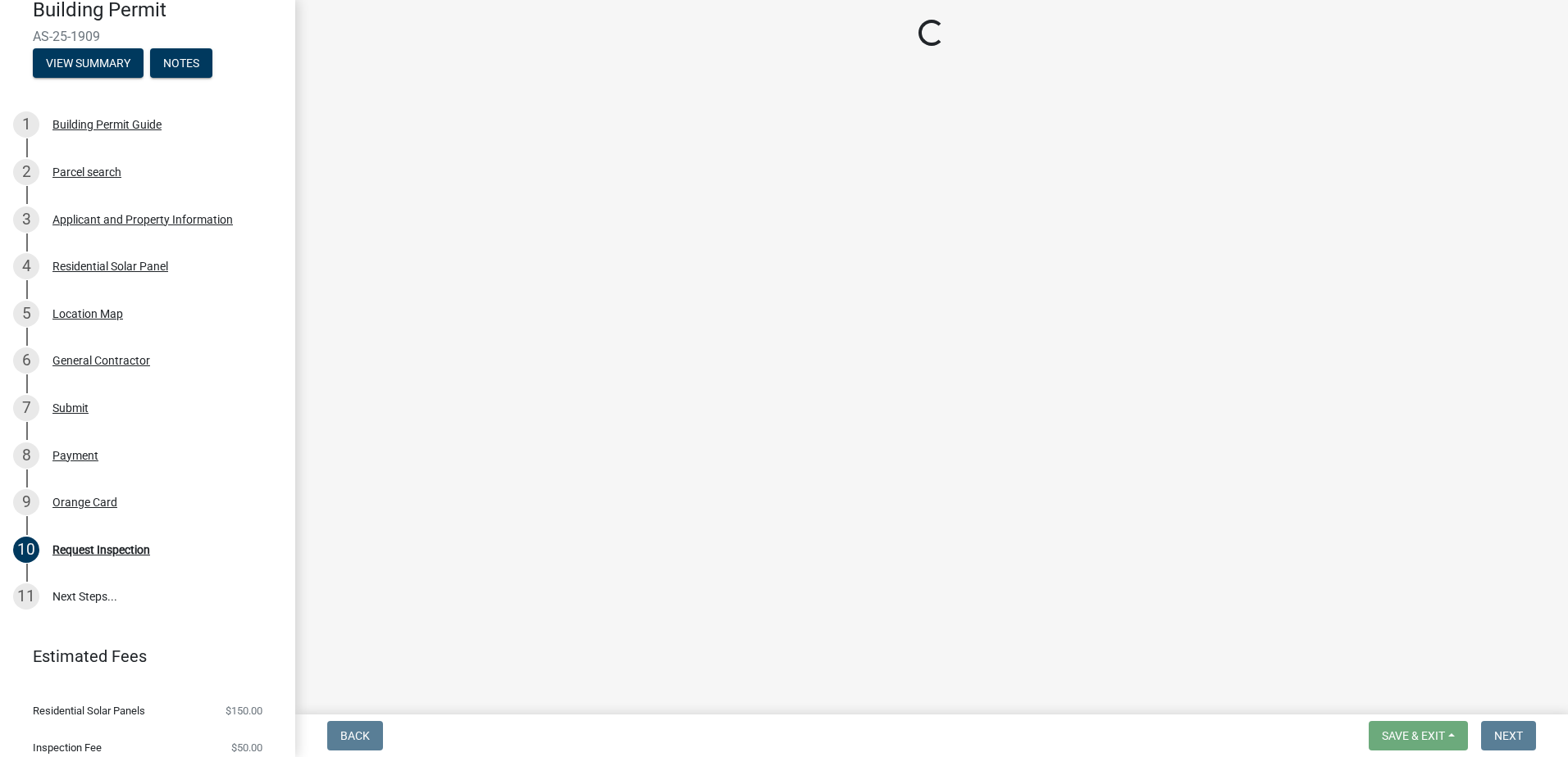
scroll to position [0, 0]
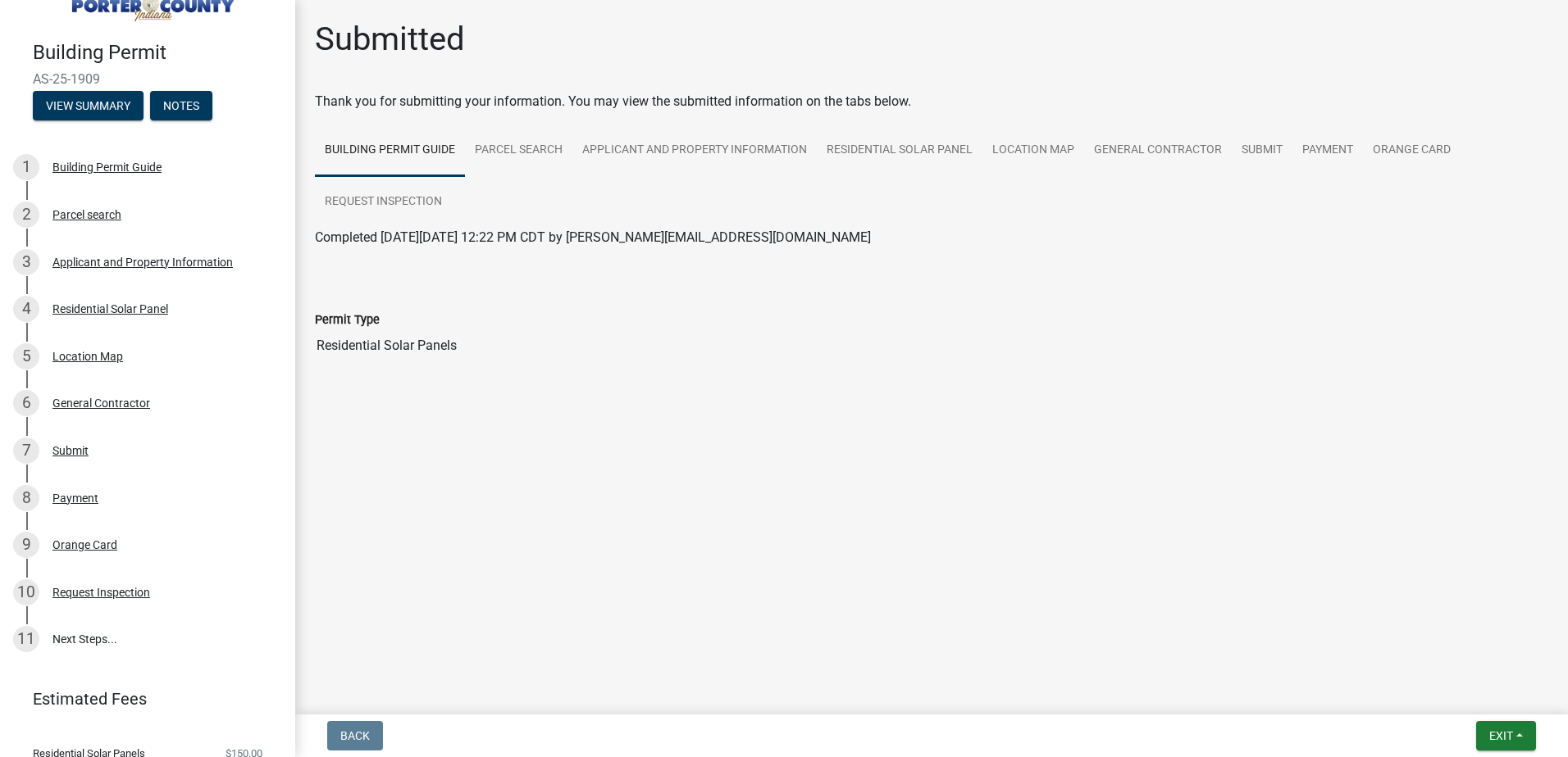
drag, startPoint x: 107, startPoint y: 34, endPoint x: 28, endPoint y: 13, distance: 81.7
click at [28, 13] on header "Building Permit AS-25-1909 View Summary Notes" at bounding box center [148, 49] width 295 height 177
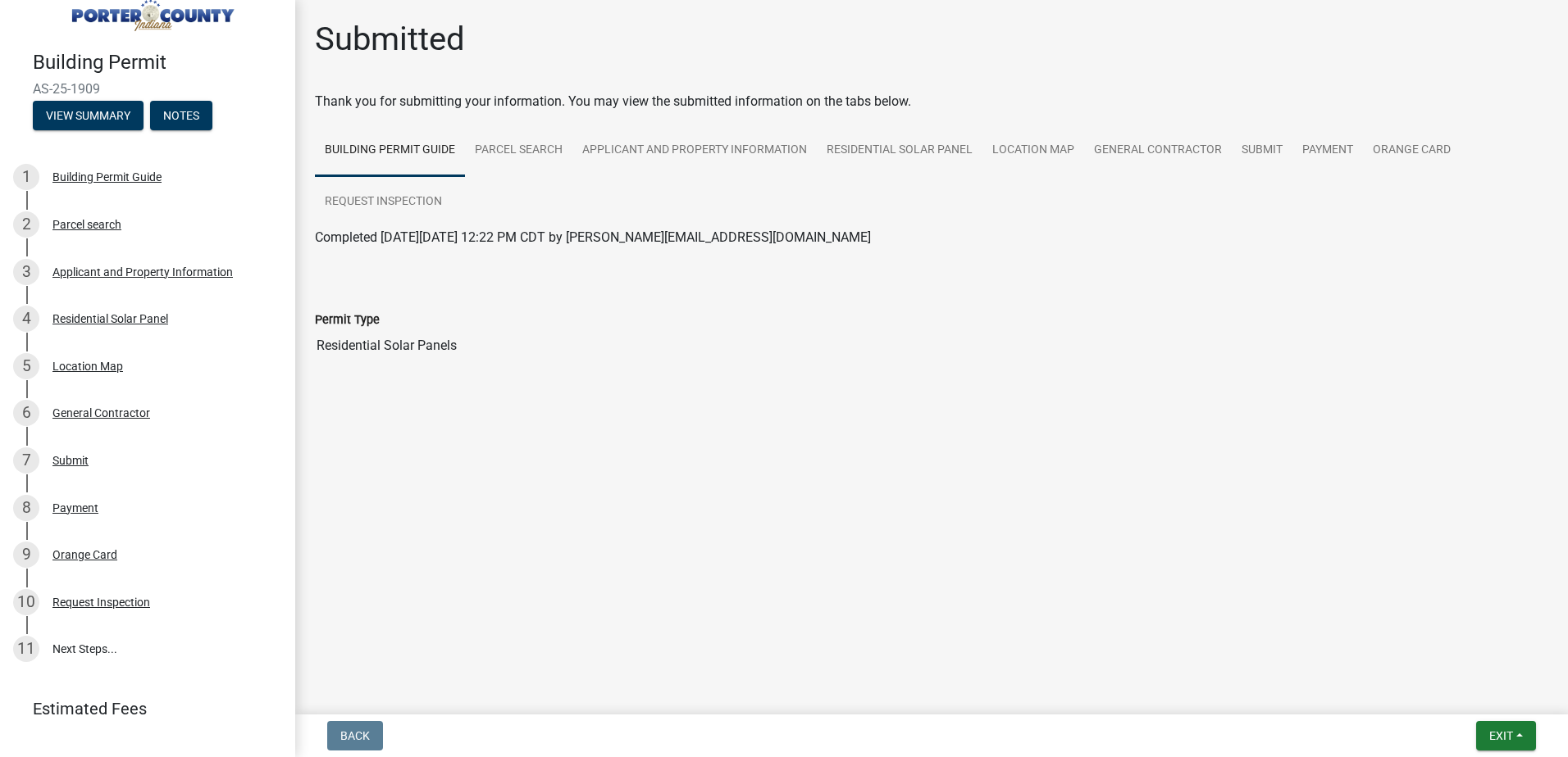
copy header "Building Permit AS-25-1909"
